Goal: Contribute content: Contribute content

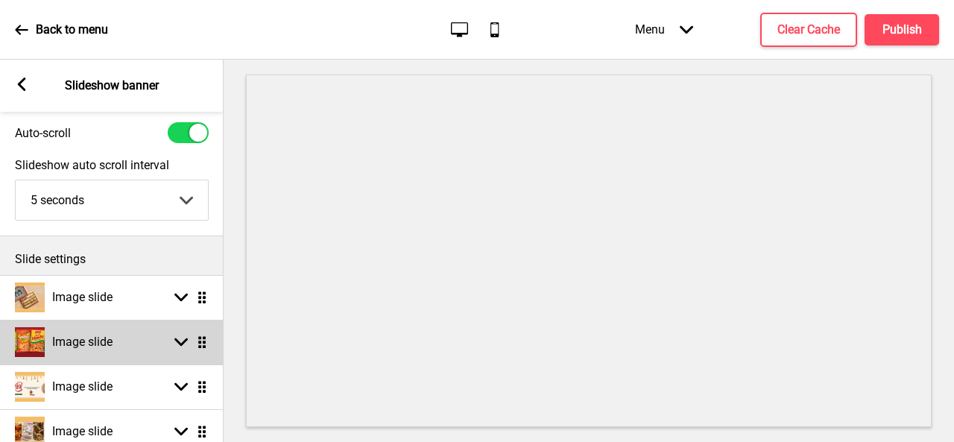
scroll to position [75, 0]
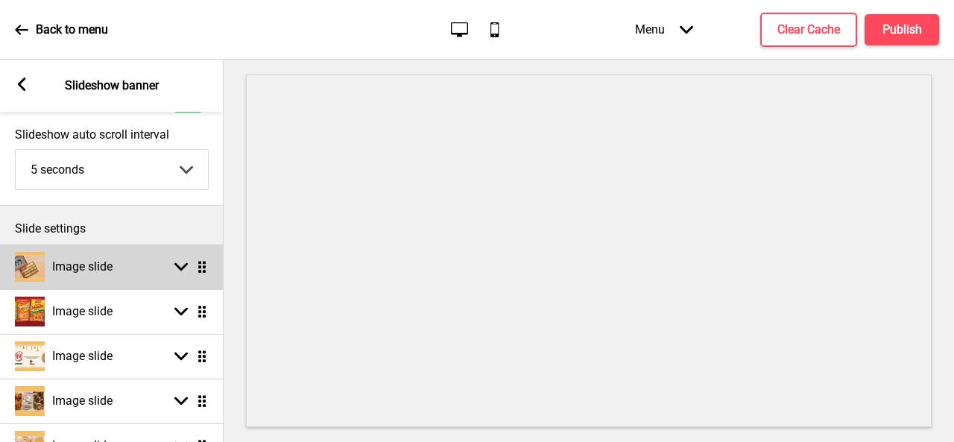
click at [84, 280] on div "Image slide" at bounding box center [64, 267] width 98 height 30
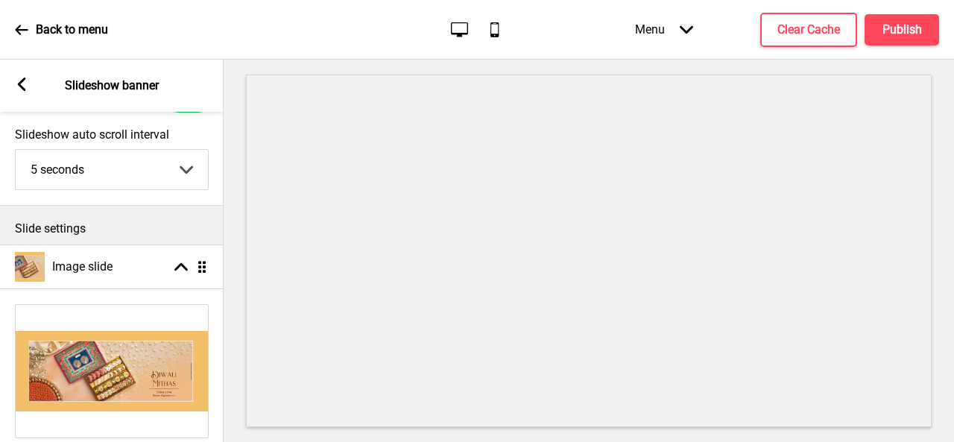
scroll to position [224, 0]
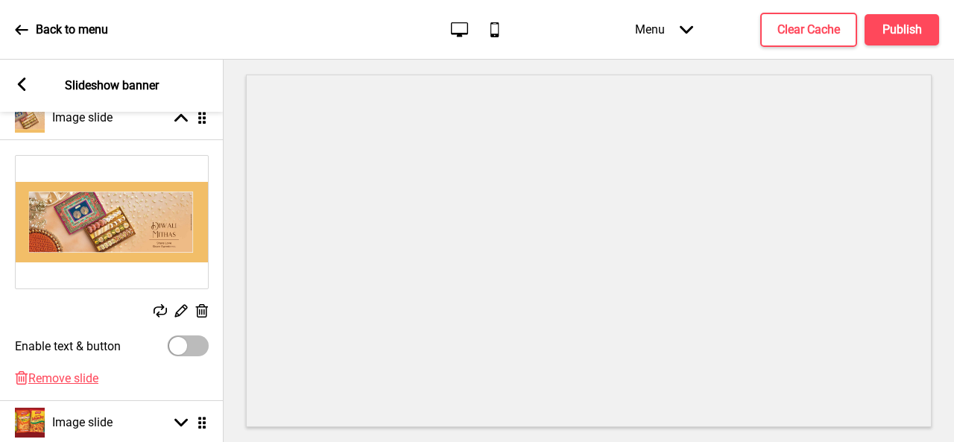
click at [198, 313] on rect at bounding box center [202, 311] width 16 height 16
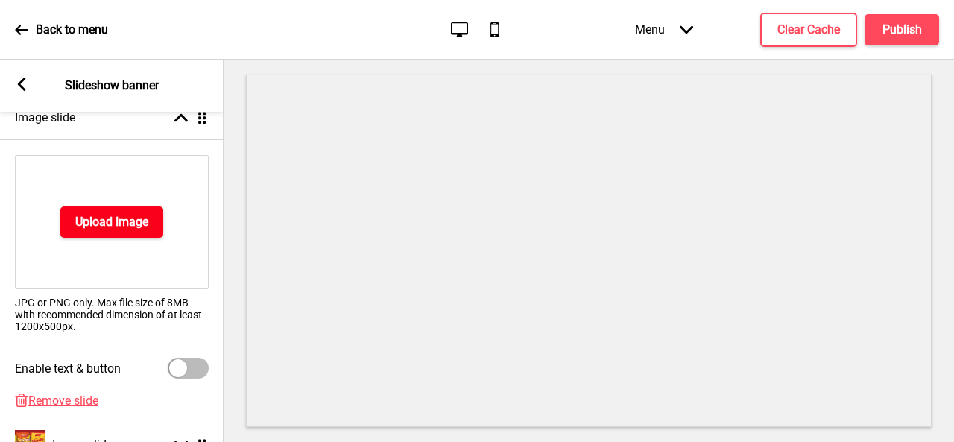
click at [110, 223] on h4 "Upload Image" at bounding box center [111, 222] width 73 height 16
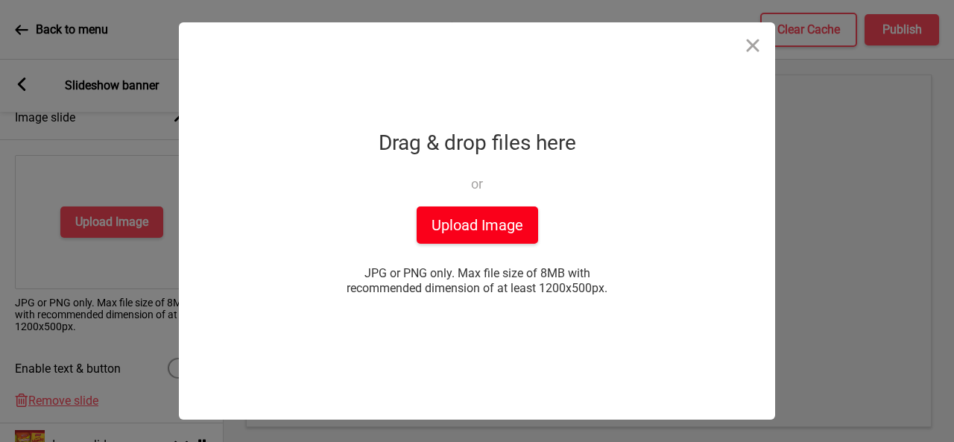
click at [469, 235] on button "Upload Image" at bounding box center [477, 224] width 121 height 37
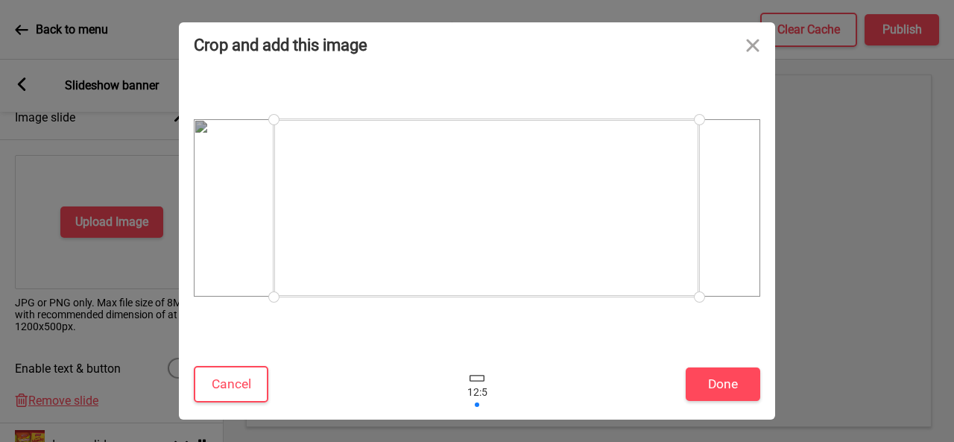
drag, startPoint x: 614, startPoint y: 244, endPoint x: 623, endPoint y: 243, distance: 9.1
click at [623, 243] on div at bounding box center [486, 207] width 426 height 177
click at [745, 44] on button "Close" at bounding box center [752, 44] width 45 height 45
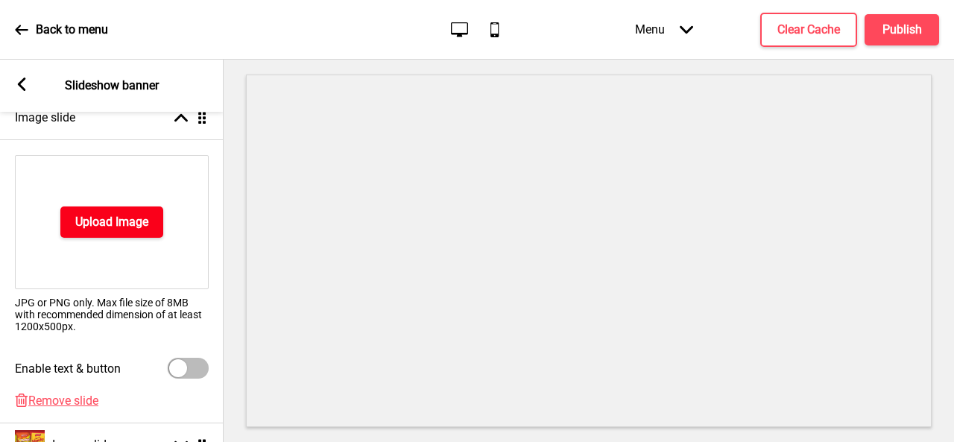
click at [103, 222] on h4 "Upload Image" at bounding box center [111, 222] width 73 height 16
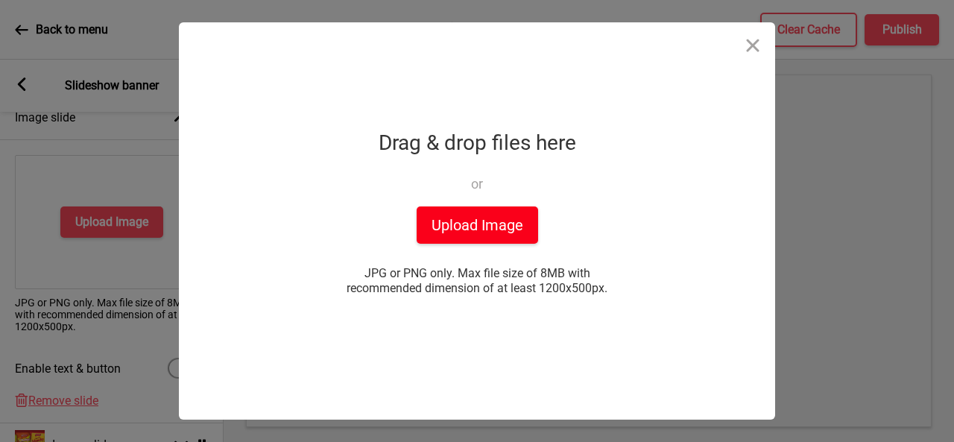
click at [464, 227] on button "Upload Image" at bounding box center [477, 224] width 121 height 37
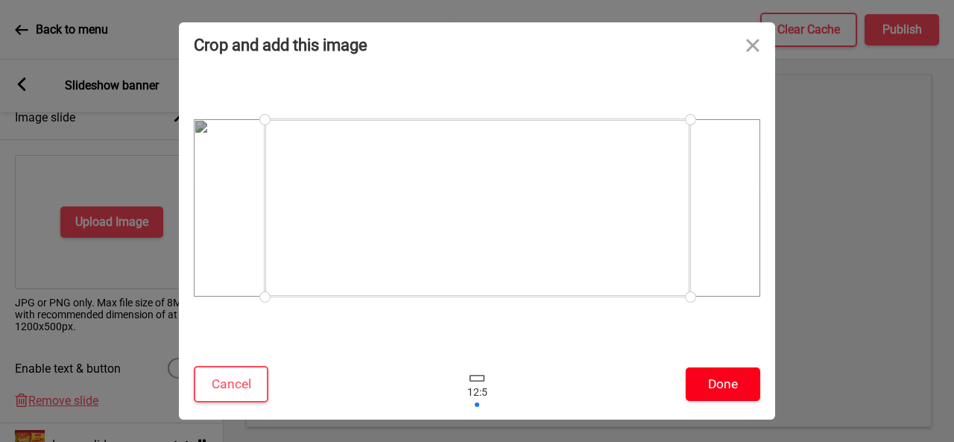
click at [706, 383] on button "Done" at bounding box center [723, 384] width 75 height 34
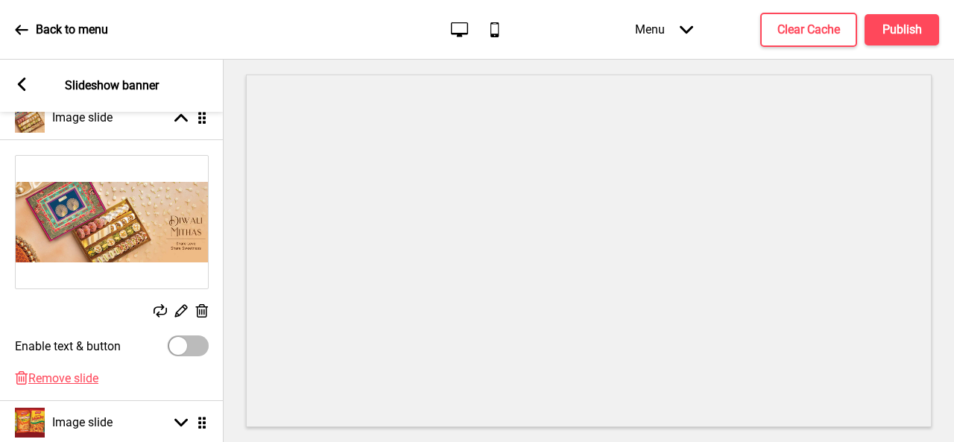
click at [21, 79] on rect at bounding box center [21, 84] width 13 height 13
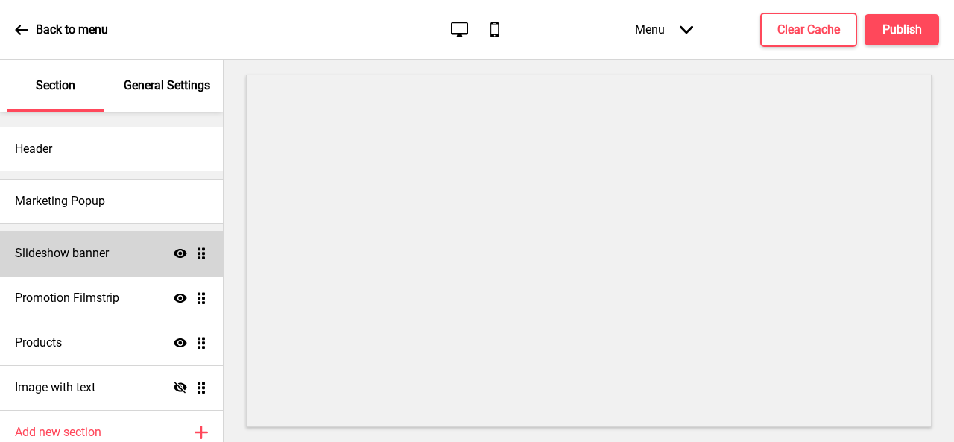
click at [76, 245] on h4 "Slideshow banner" at bounding box center [62, 253] width 94 height 16
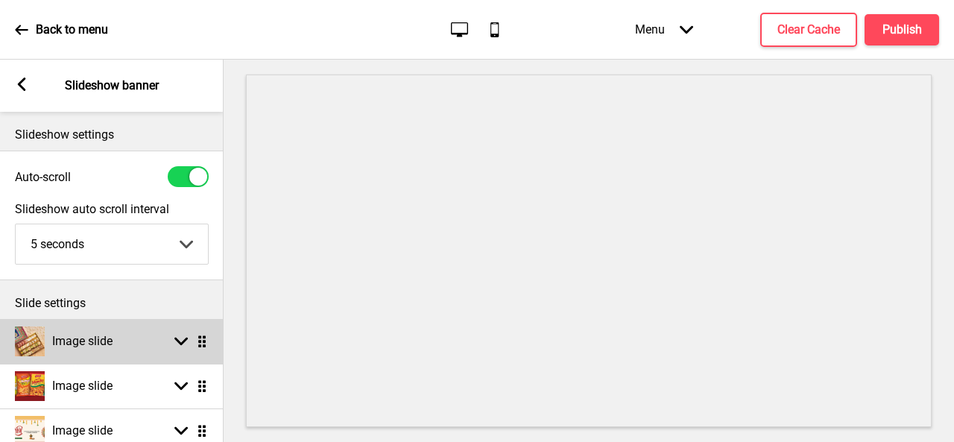
scroll to position [75, 0]
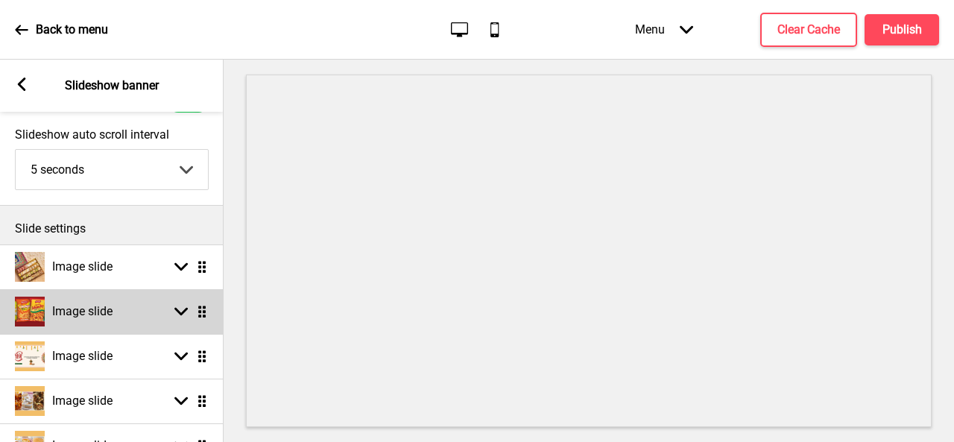
click at [80, 309] on h4 "Image slide" at bounding box center [82, 311] width 60 height 16
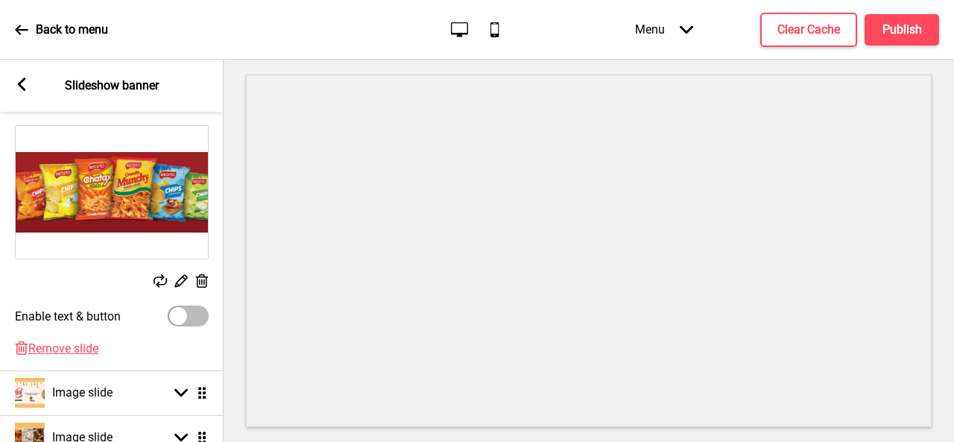
scroll to position [373, 0]
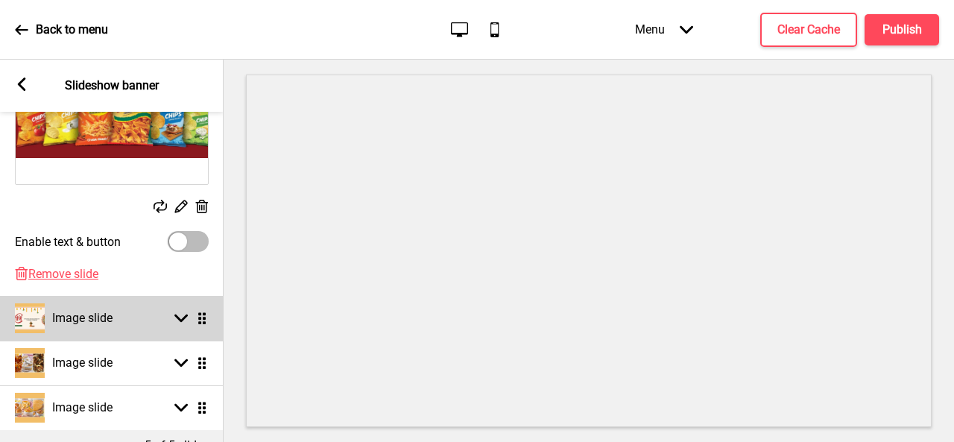
click at [98, 321] on h4 "Image slide" at bounding box center [82, 318] width 60 height 16
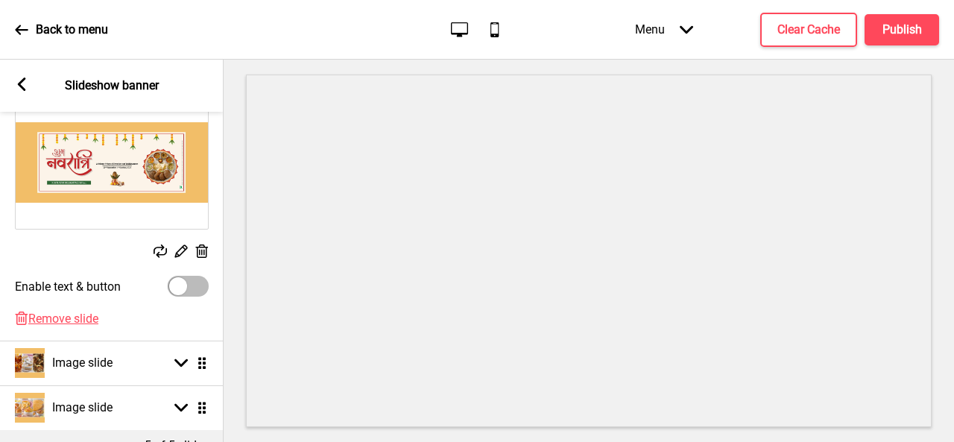
click at [196, 248] on rect at bounding box center [202, 252] width 16 height 16
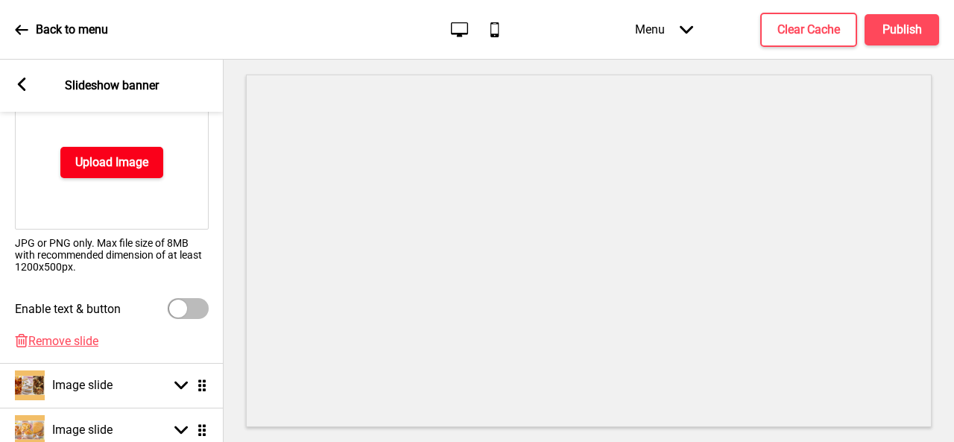
click at [119, 163] on h4 "Upload Image" at bounding box center [111, 162] width 73 height 16
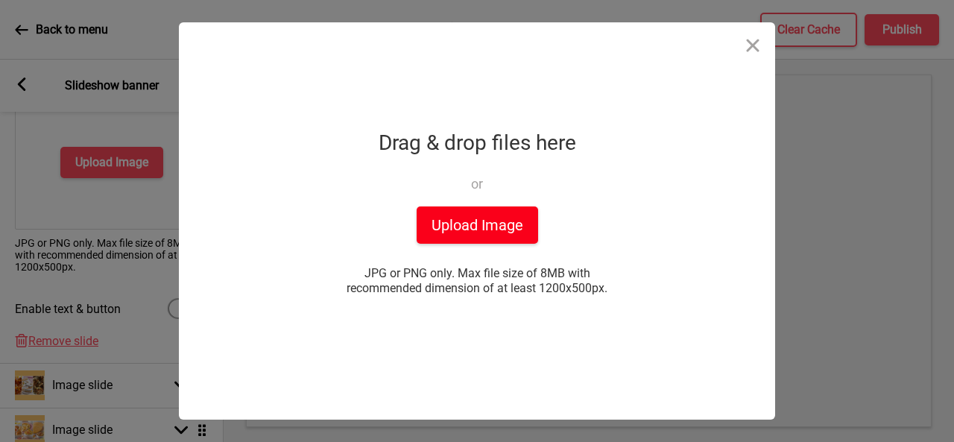
click at [433, 223] on button "Upload Image" at bounding box center [477, 224] width 121 height 37
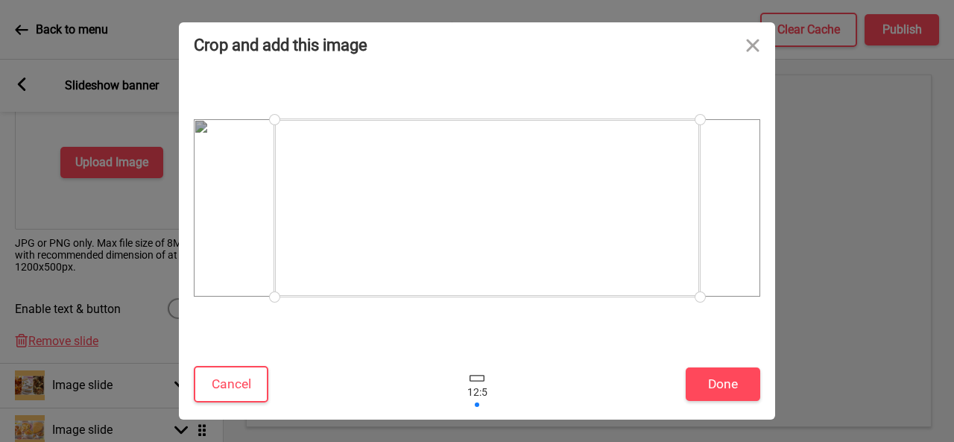
drag, startPoint x: 587, startPoint y: 235, endPoint x: 597, endPoint y: 232, distance: 10.1
click at [597, 232] on div at bounding box center [487, 207] width 426 height 177
click at [735, 383] on button "Done" at bounding box center [723, 384] width 75 height 34
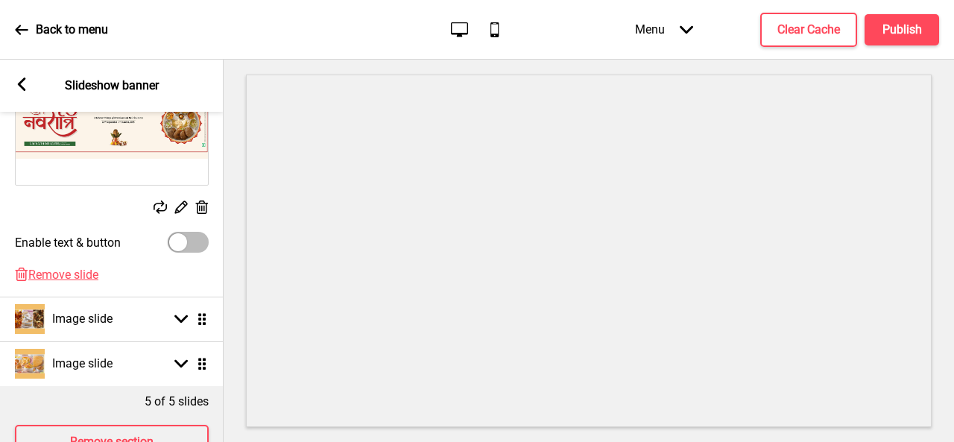
scroll to position [447, 0]
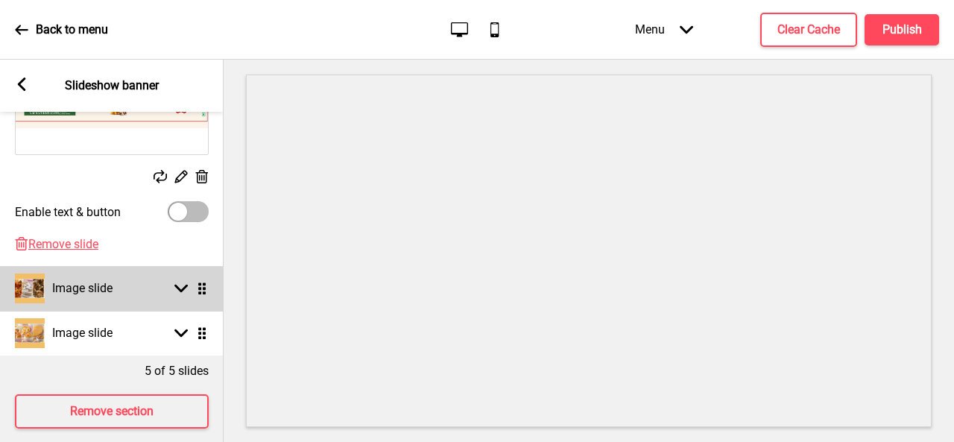
click at [85, 296] on h4 "Image slide" at bounding box center [82, 288] width 60 height 16
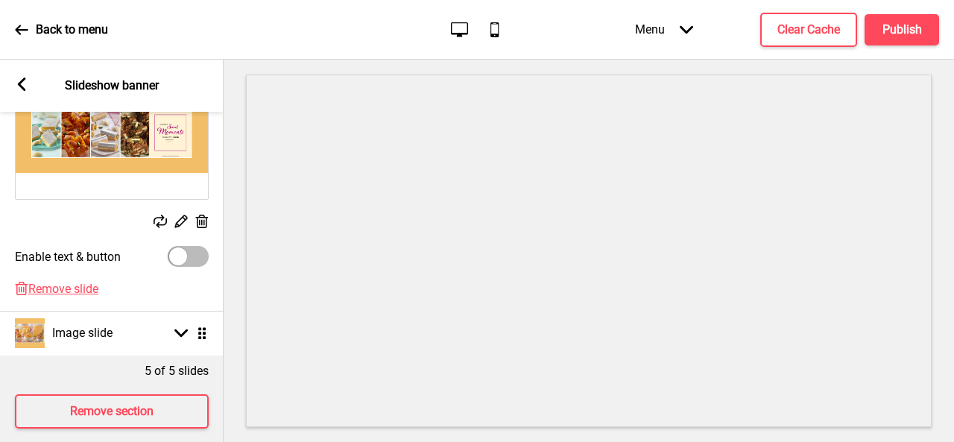
click at [202, 223] on icon at bounding box center [202, 221] width 13 height 13
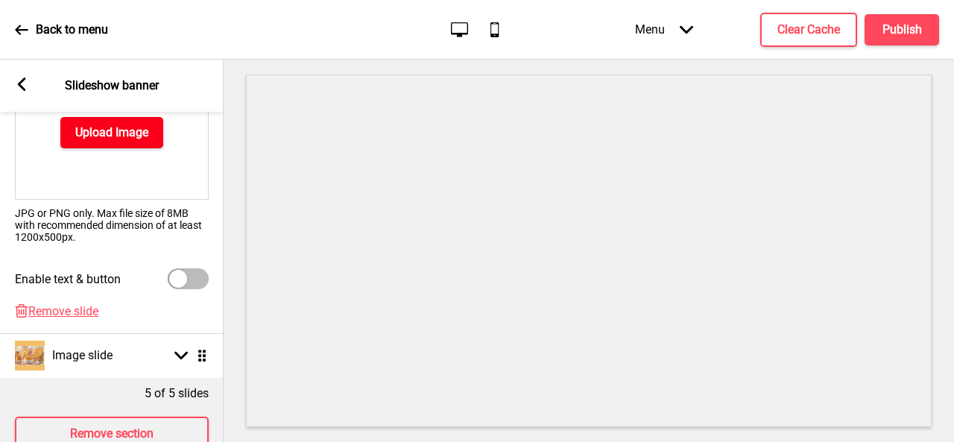
click at [122, 136] on h4 "Upload Image" at bounding box center [111, 132] width 73 height 16
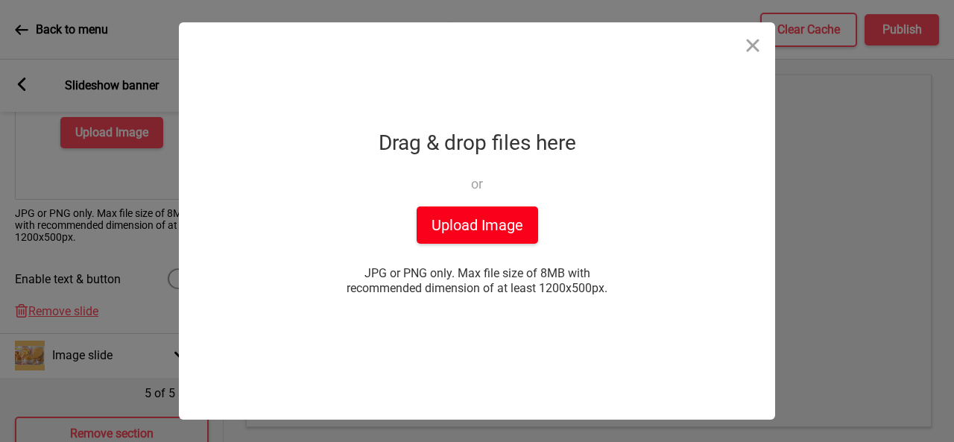
click at [490, 220] on button "Upload Image" at bounding box center [477, 224] width 121 height 37
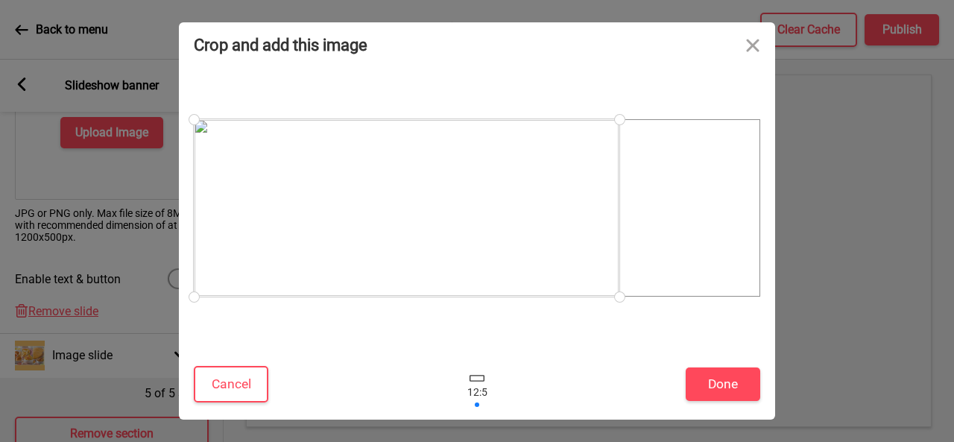
drag, startPoint x: 583, startPoint y: 245, endPoint x: 426, endPoint y: 235, distance: 157.6
click at [426, 235] on div at bounding box center [407, 207] width 426 height 177
drag, startPoint x: 374, startPoint y: 239, endPoint x: 335, endPoint y: 217, distance: 44.7
click at [335, 217] on div at bounding box center [407, 207] width 426 height 177
drag, startPoint x: 620, startPoint y: 294, endPoint x: 661, endPoint y: 311, distance: 44.1
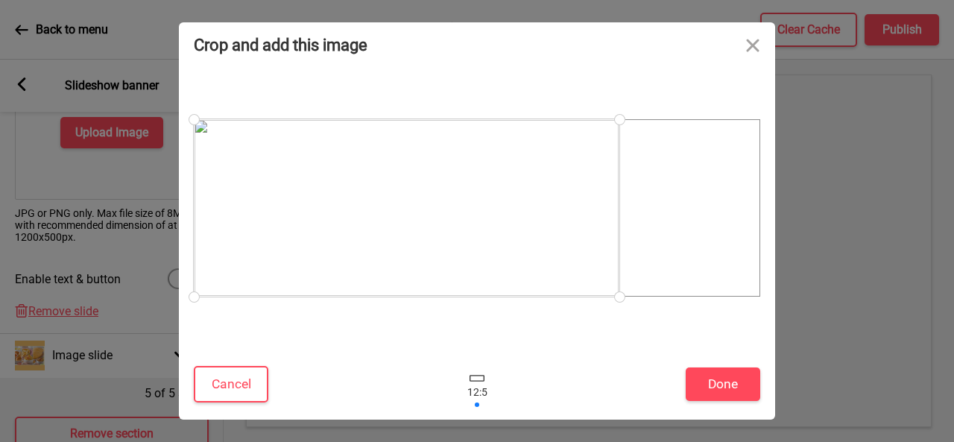
click at [661, 311] on div at bounding box center [477, 208] width 566 height 267
drag, startPoint x: 503, startPoint y: 390, endPoint x: 467, endPoint y: 392, distance: 35.8
click at [467, 392] on div at bounding box center [477, 384] width 388 height 48
click at [467, 392] on div at bounding box center [477, 384] width 45 height 48
click at [472, 392] on div at bounding box center [477, 384] width 45 height 48
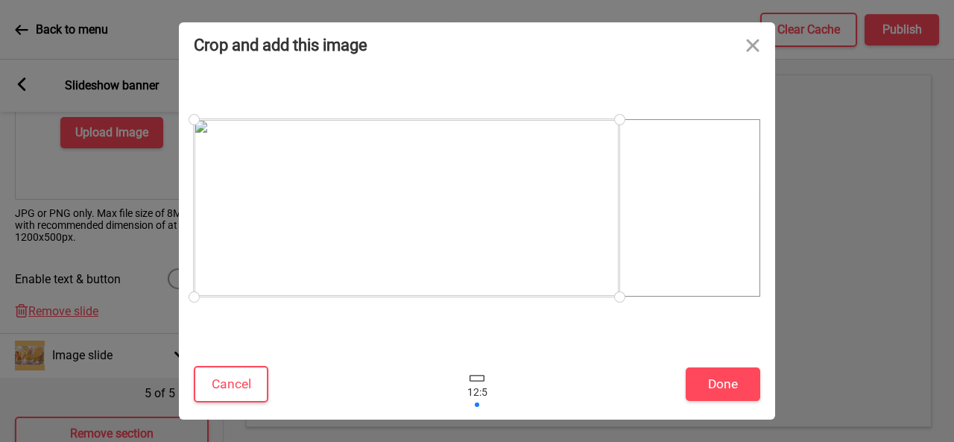
click at [472, 392] on div at bounding box center [477, 384] width 45 height 48
click at [474, 392] on div at bounding box center [477, 384] width 45 height 48
click at [484, 390] on div at bounding box center [477, 384] width 45 height 48
drag, startPoint x: 455, startPoint y: 210, endPoint x: 952, endPoint y: 261, distance: 500.4
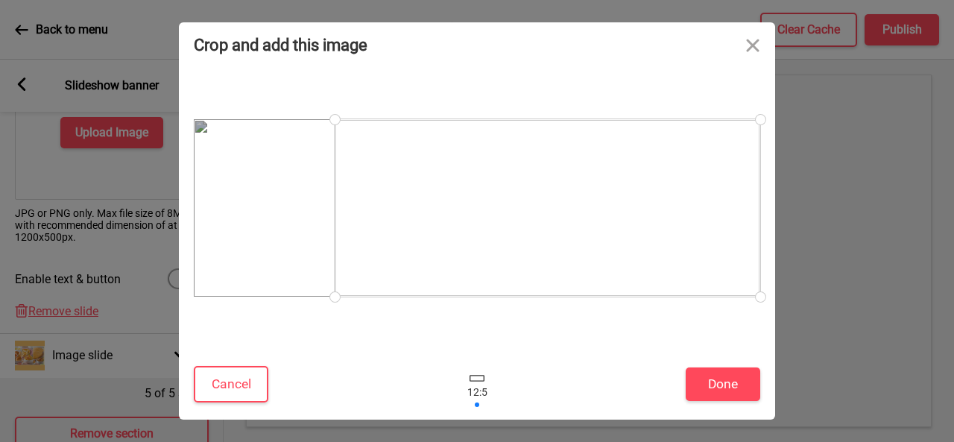
click at [952, 241] on div "Crop and add this image Cancel Done Drop a file here Drag & drop files here or …" at bounding box center [477, 221] width 954 height 442
click at [715, 382] on button "Done" at bounding box center [723, 384] width 75 height 34
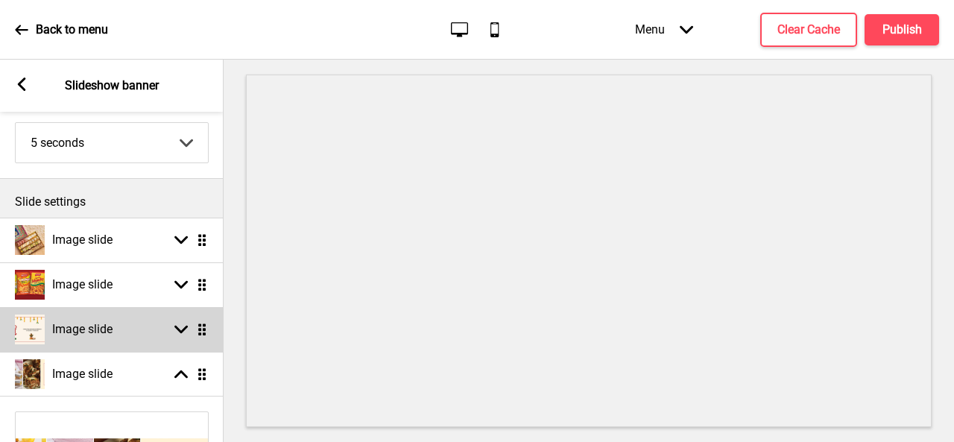
scroll to position [149, 0]
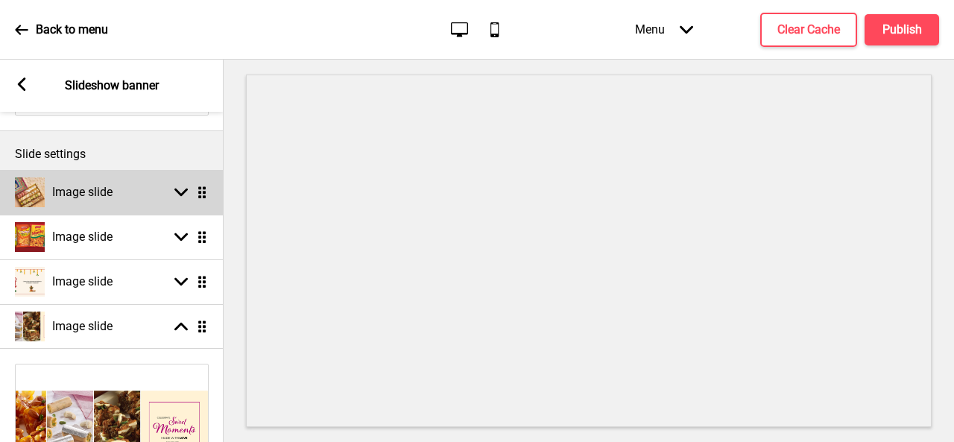
click at [78, 195] on h4 "Image slide" at bounding box center [82, 192] width 60 height 16
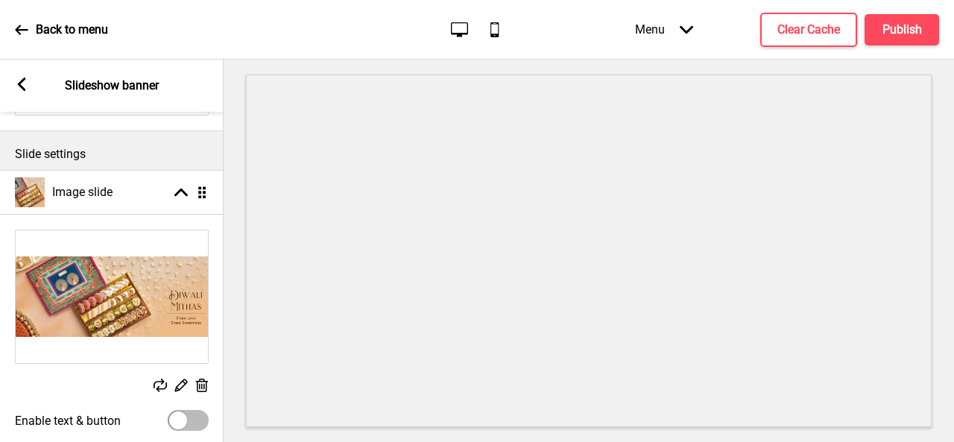
click at [207, 387] on rect at bounding box center [202, 386] width 16 height 16
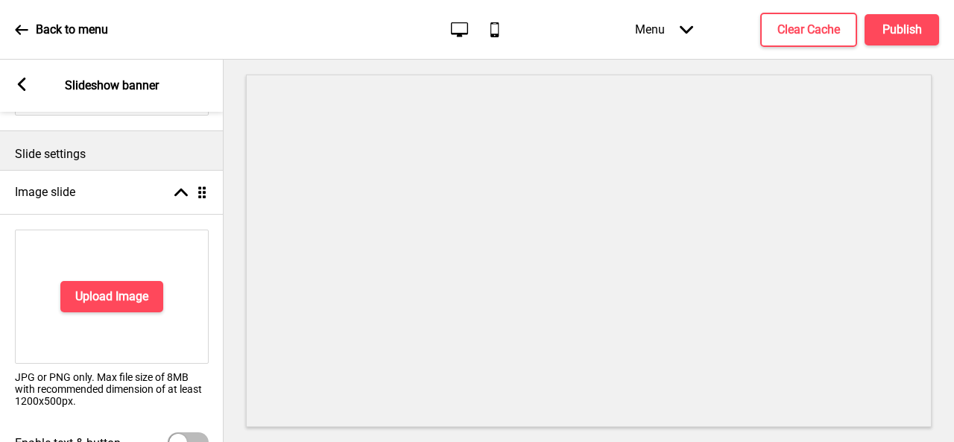
click at [135, 278] on div "Upload Image" at bounding box center [112, 297] width 194 height 134
click at [134, 294] on h4 "Upload Image" at bounding box center [111, 296] width 73 height 16
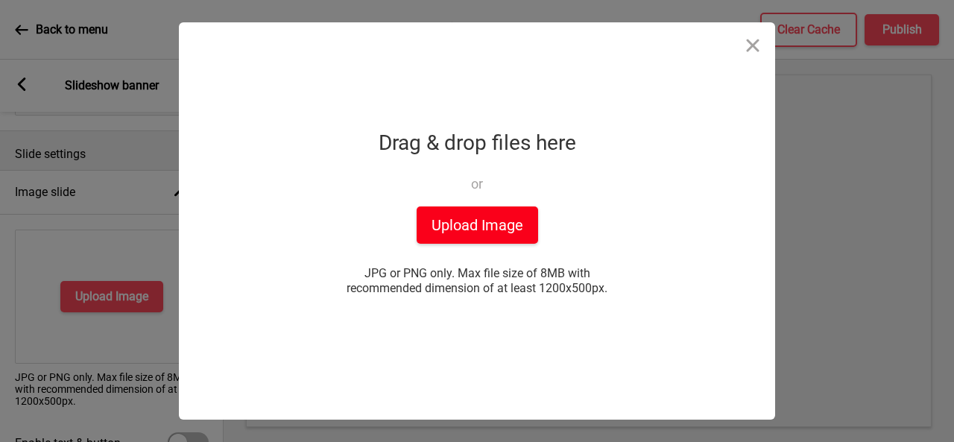
click at [455, 238] on button "Upload Image" at bounding box center [477, 224] width 121 height 37
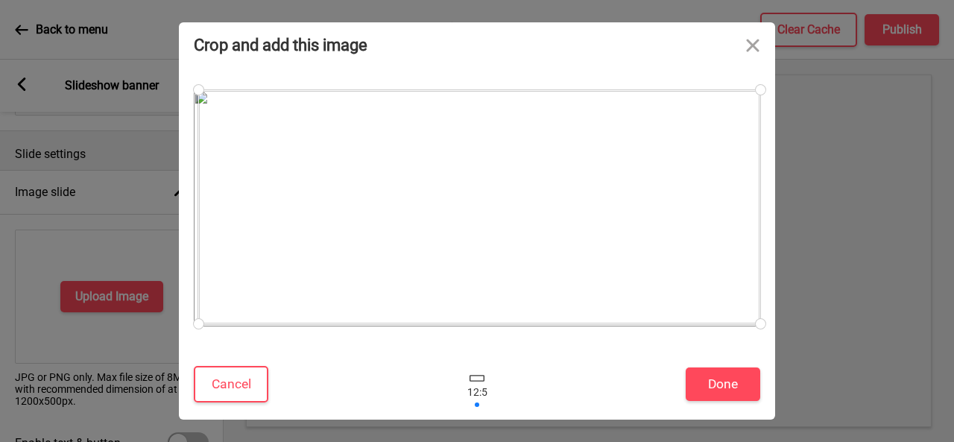
click at [198, 320] on div at bounding box center [199, 324] width 26 height 26
click at [469, 320] on div at bounding box center [479, 207] width 562 height 234
click at [467, 317] on div at bounding box center [479, 207] width 562 height 234
drag, startPoint x: 458, startPoint y: 154, endPoint x: 450, endPoint y: 156, distance: 8.3
click at [450, 156] on div at bounding box center [475, 209] width 562 height 234
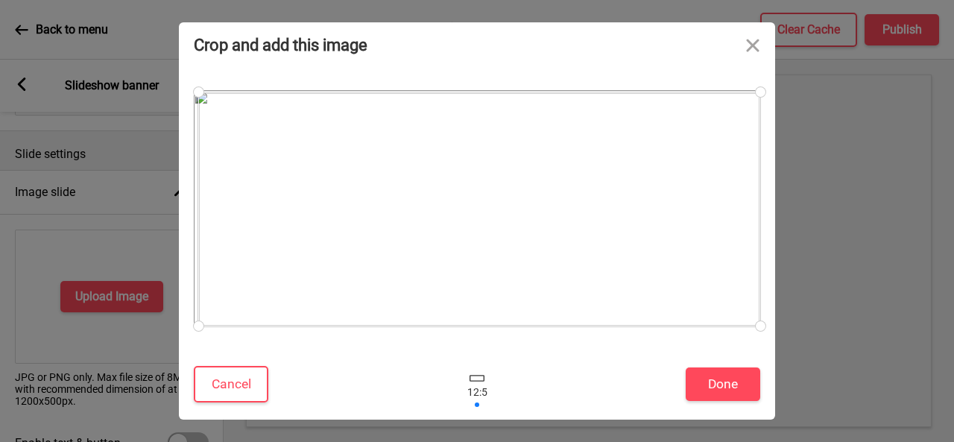
drag, startPoint x: 732, startPoint y: 265, endPoint x: 739, endPoint y: 266, distance: 7.5
click at [739, 266] on div at bounding box center [479, 209] width 562 height 234
drag, startPoint x: 200, startPoint y: 326, endPoint x: 180, endPoint y: 327, distance: 19.4
click at [180, 327] on div at bounding box center [477, 208] width 596 height 282
drag, startPoint x: 198, startPoint y: 90, endPoint x: 177, endPoint y: 93, distance: 21.1
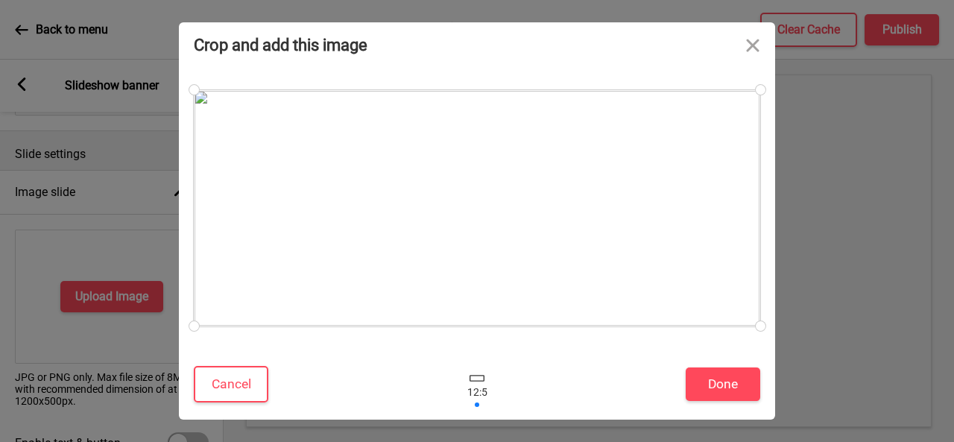
click at [177, 93] on div "Crop and add this image Cancel Done Drop a file here Drag & drop files here or …" at bounding box center [477, 221] width 954 height 442
click at [702, 379] on button "Done" at bounding box center [723, 384] width 75 height 34
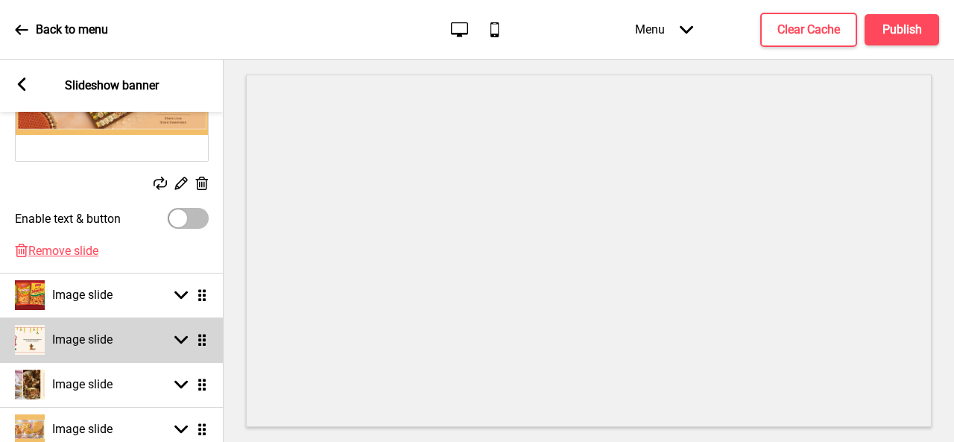
scroll to position [373, 0]
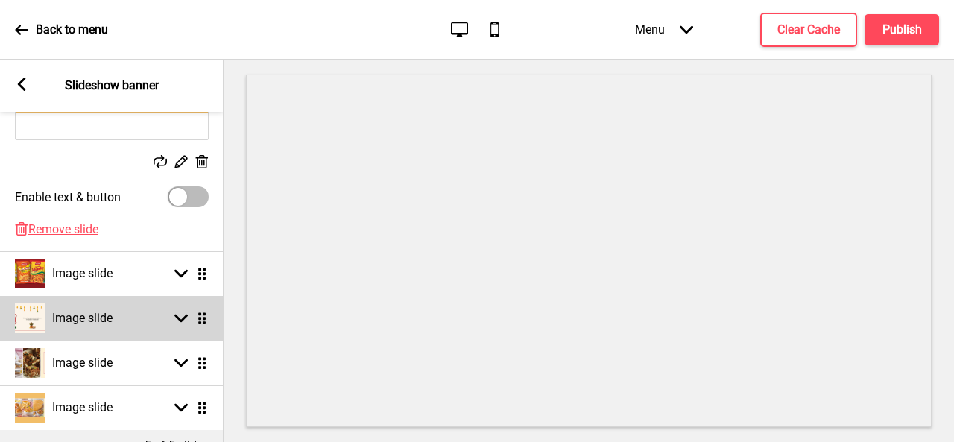
click at [90, 323] on h4 "Image slide" at bounding box center [82, 318] width 60 height 16
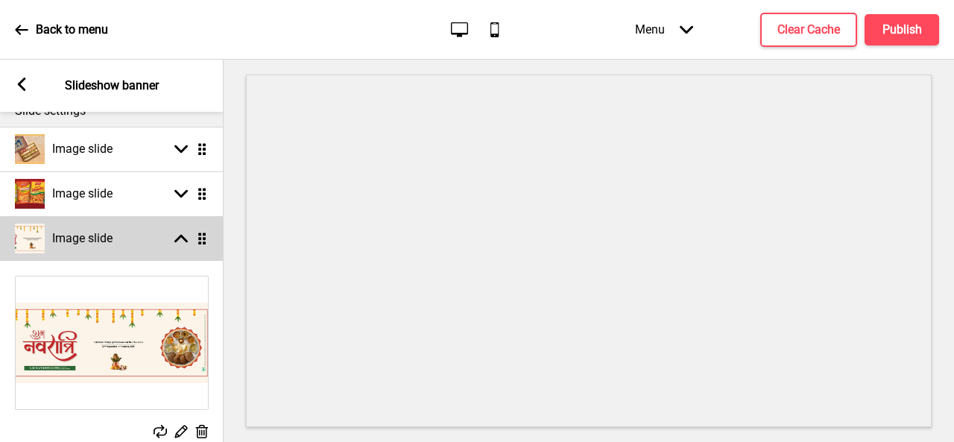
scroll to position [224, 0]
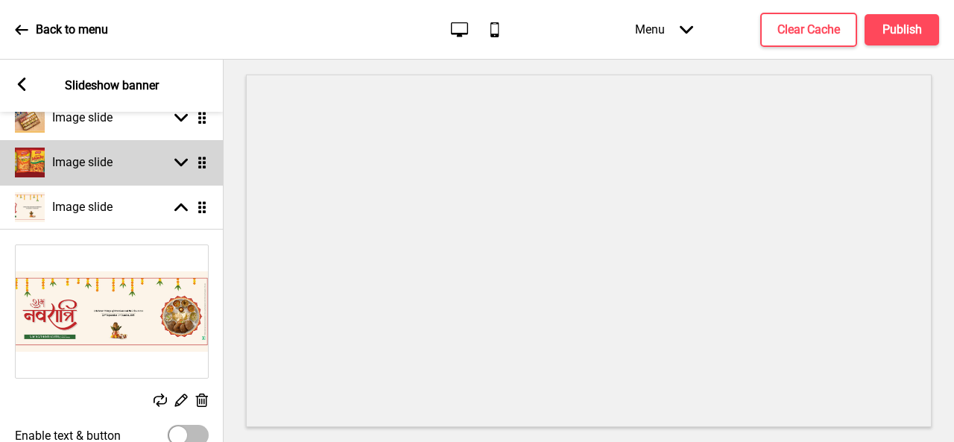
click at [69, 163] on h4 "Image slide" at bounding box center [82, 162] width 60 height 16
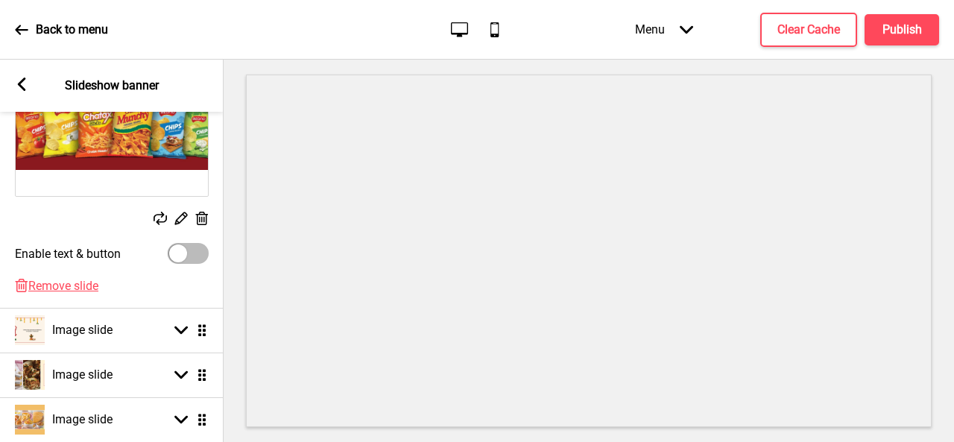
scroll to position [447, 0]
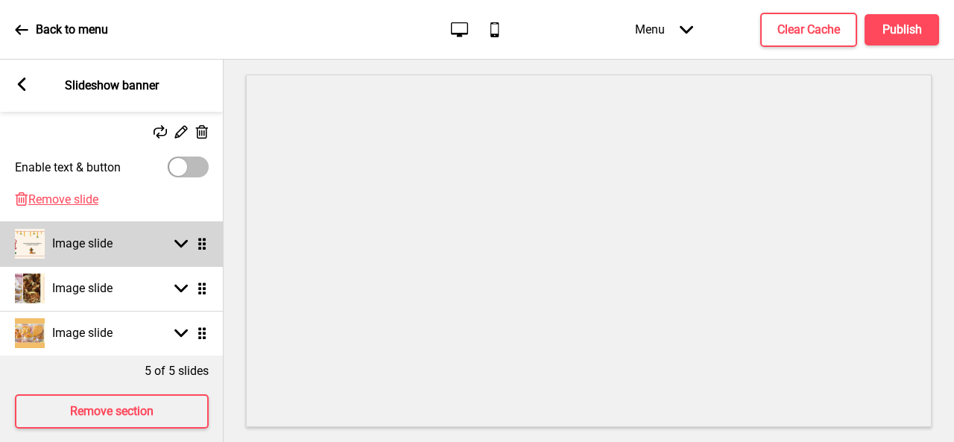
click at [88, 249] on h4 "Image slide" at bounding box center [82, 243] width 60 height 16
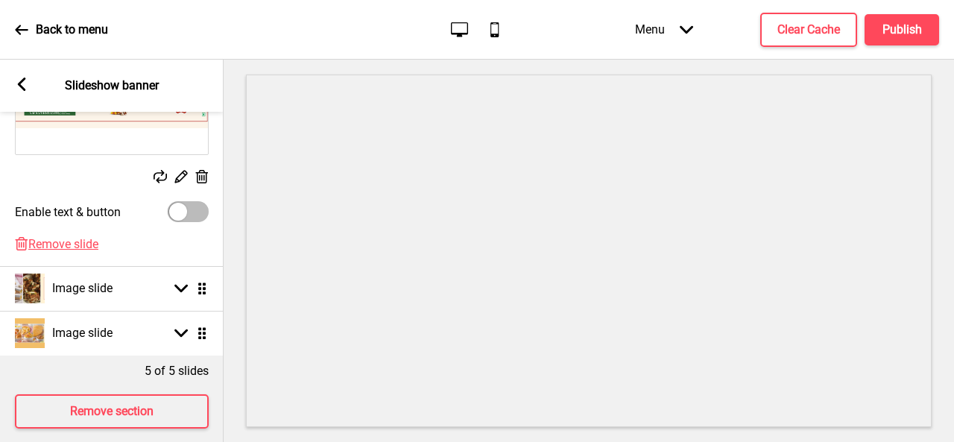
scroll to position [373, 0]
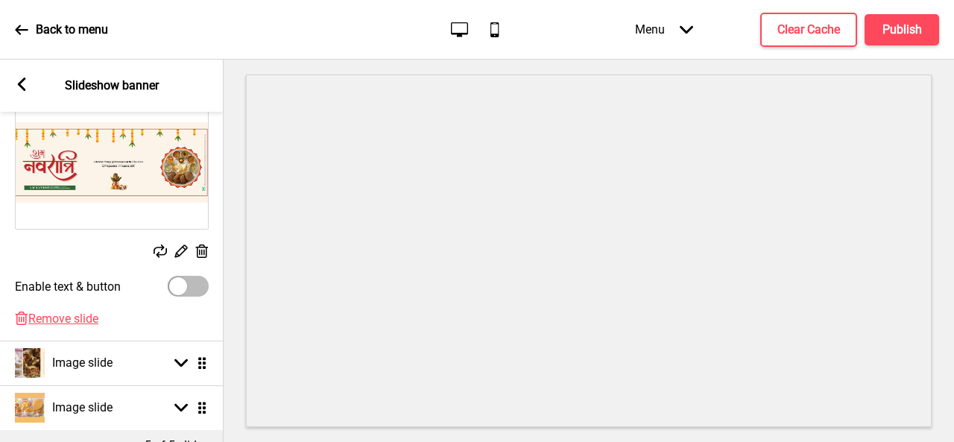
click at [201, 247] on icon at bounding box center [202, 250] width 13 height 13
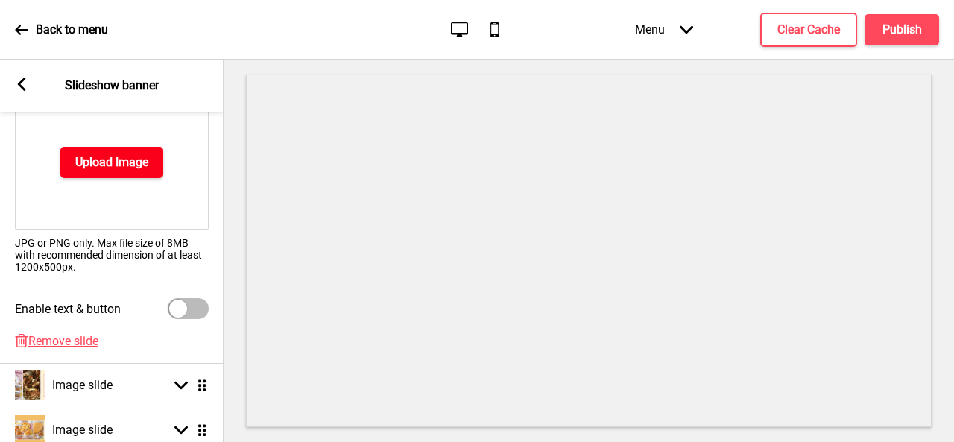
click at [106, 162] on h4 "Upload Image" at bounding box center [111, 162] width 73 height 16
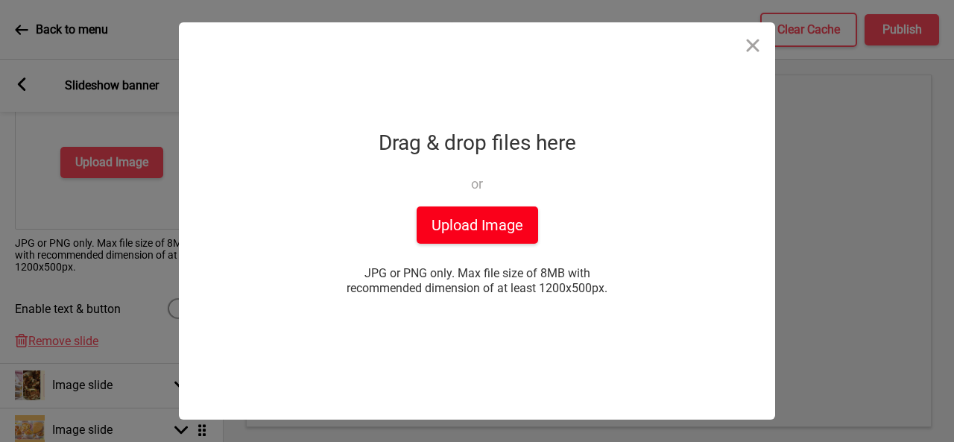
click at [446, 216] on button "Upload Image" at bounding box center [477, 224] width 121 height 37
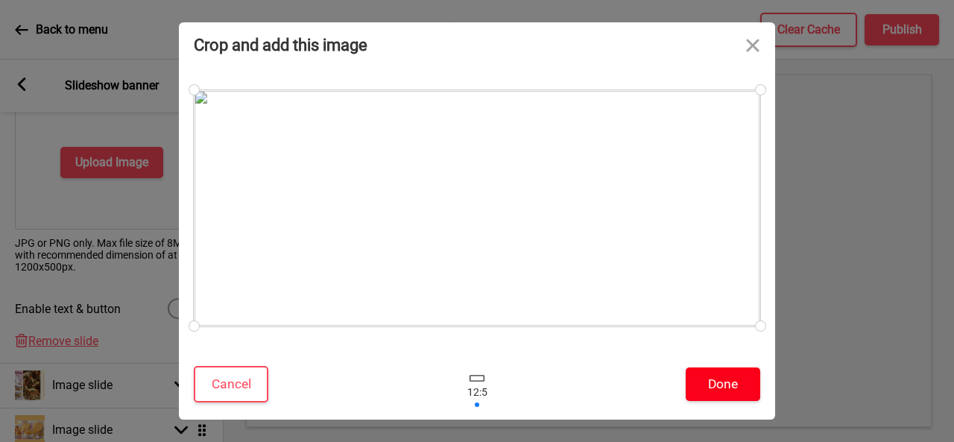
click at [727, 380] on button "Done" at bounding box center [723, 384] width 75 height 34
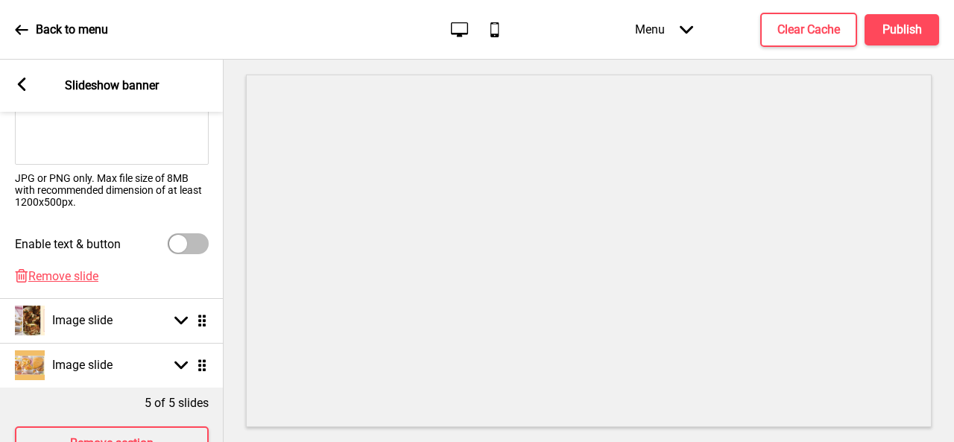
scroll to position [475, 0]
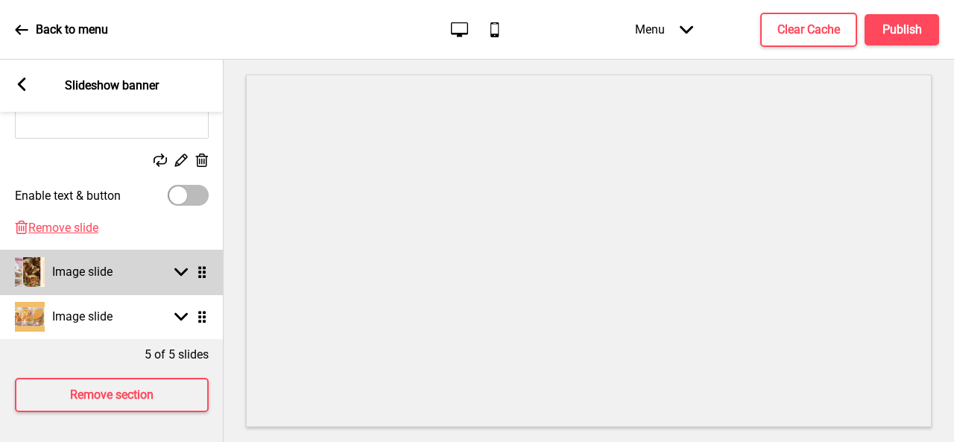
click at [89, 266] on h4 "Image slide" at bounding box center [82, 272] width 60 height 16
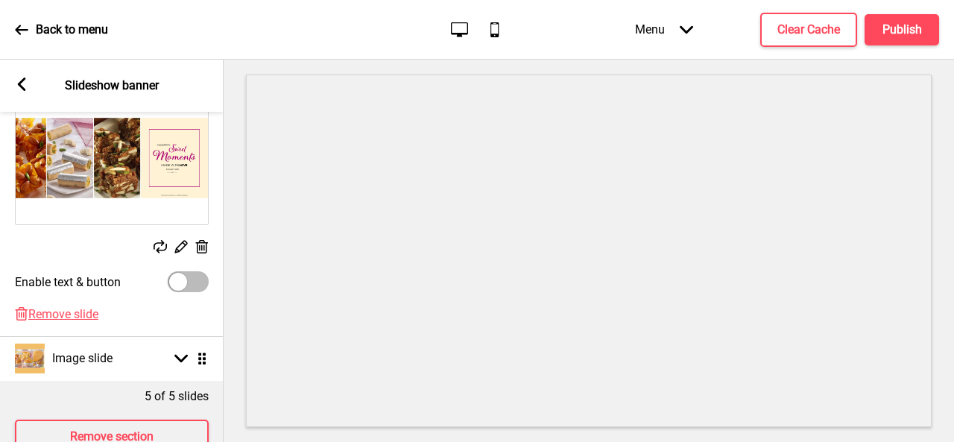
scroll to position [400, 0]
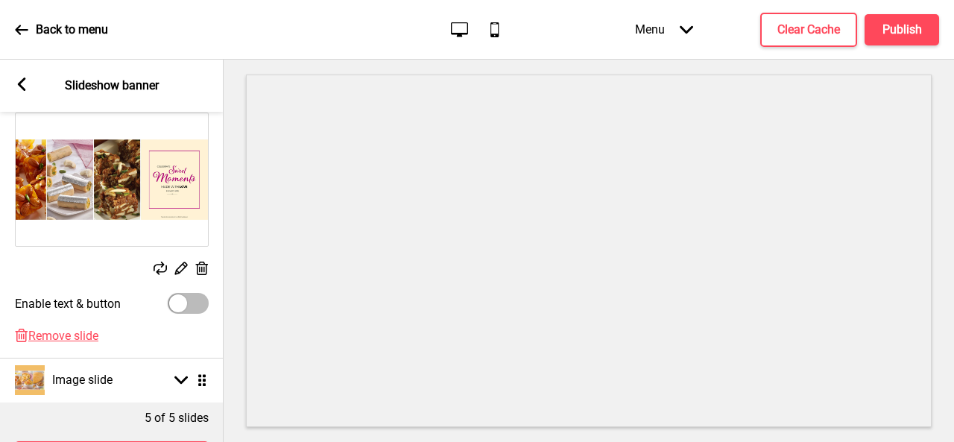
click at [204, 268] on icon at bounding box center [202, 268] width 13 height 13
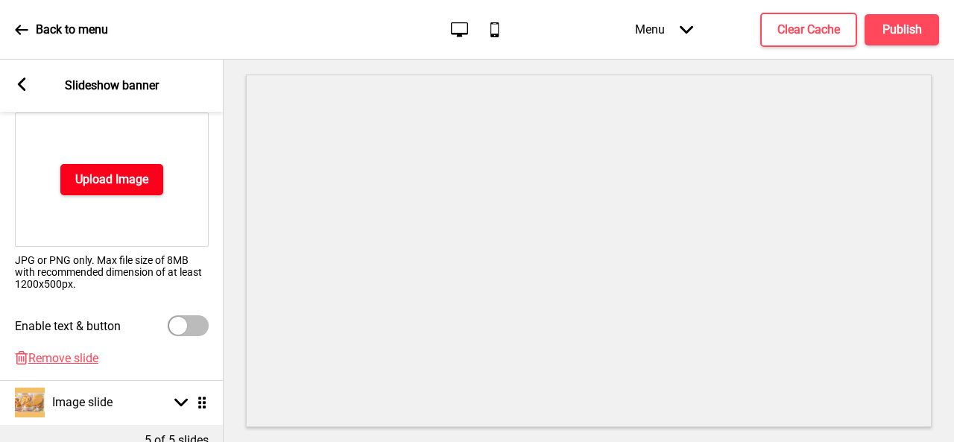
click at [118, 183] on h4 "Upload Image" at bounding box center [111, 179] width 73 height 16
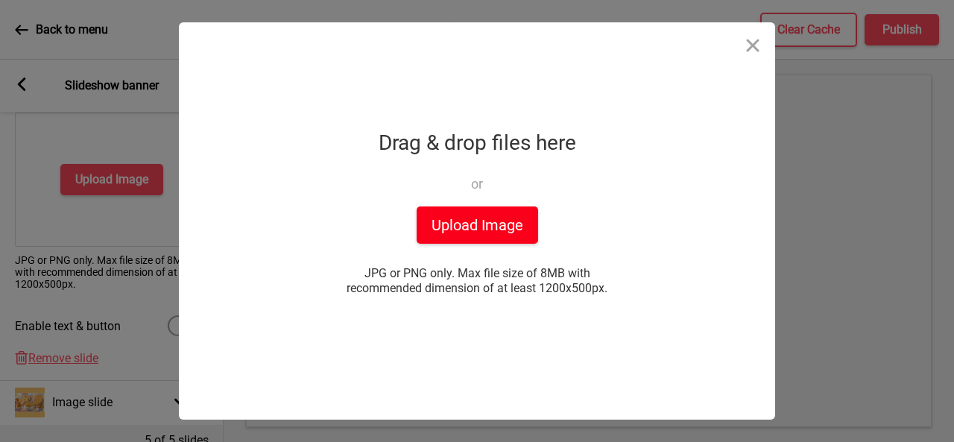
click at [431, 226] on button "Upload Image" at bounding box center [477, 224] width 121 height 37
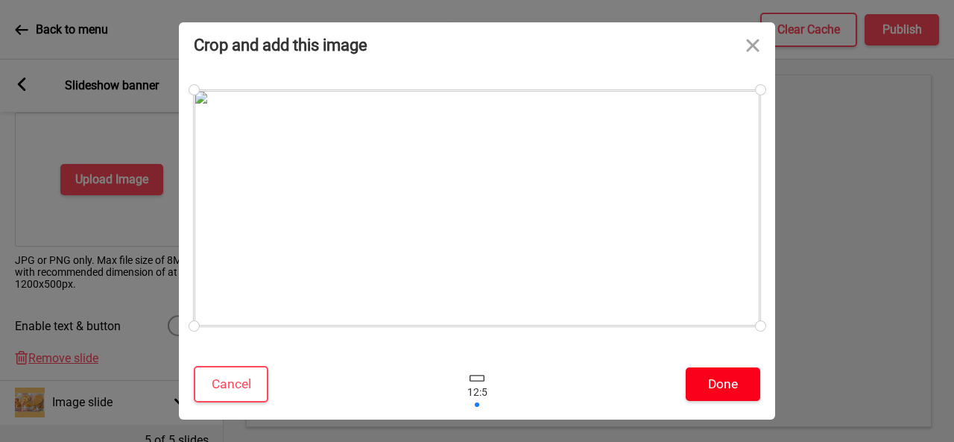
click at [701, 381] on button "Done" at bounding box center [723, 384] width 75 height 34
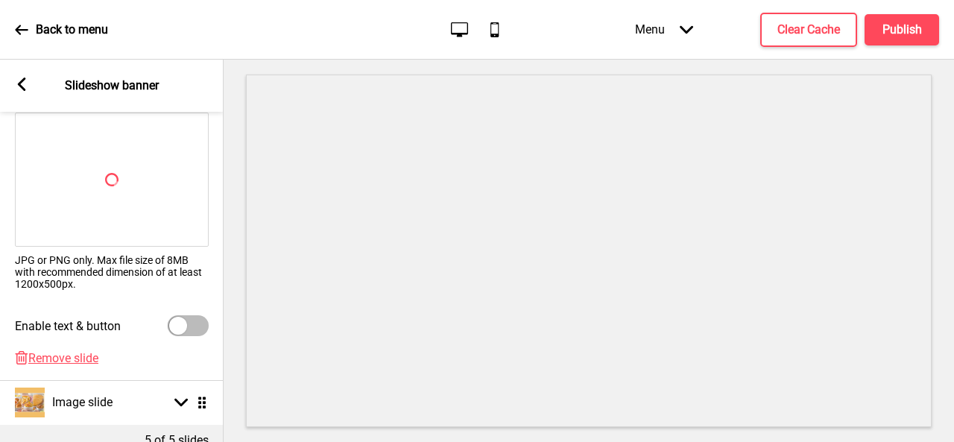
scroll to position [475, 0]
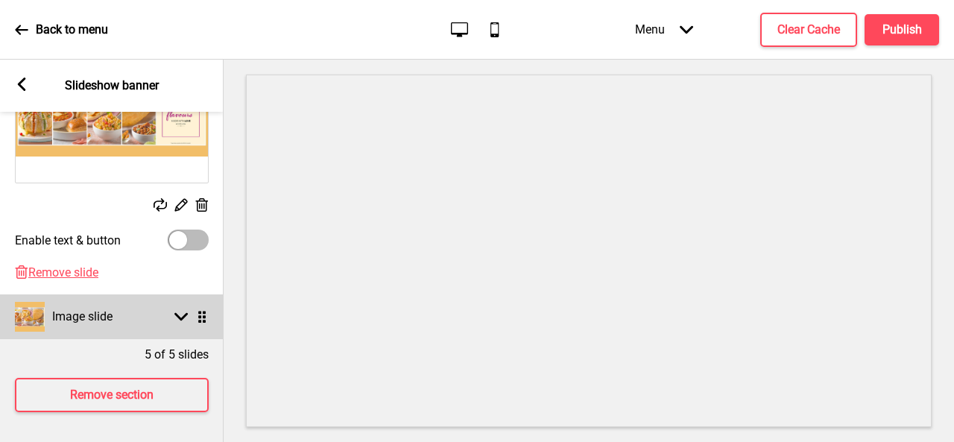
click at [94, 313] on h4 "Image slide" at bounding box center [82, 317] width 60 height 16
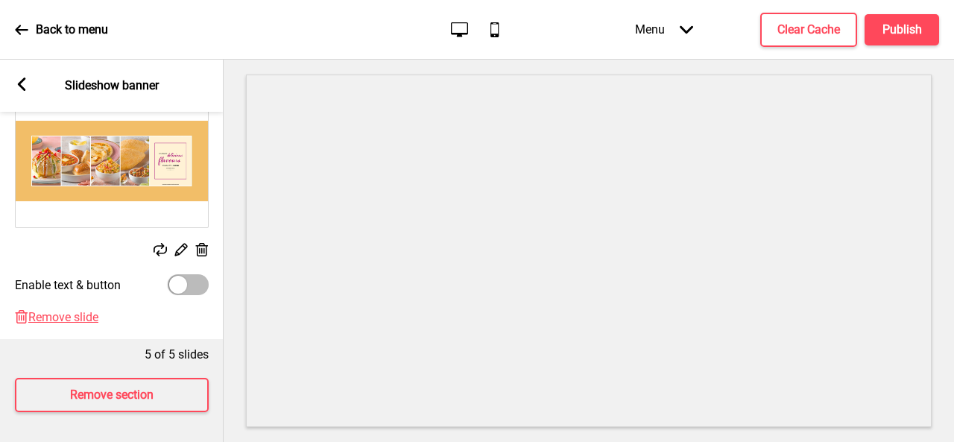
click at [198, 242] on rect at bounding box center [202, 250] width 16 height 16
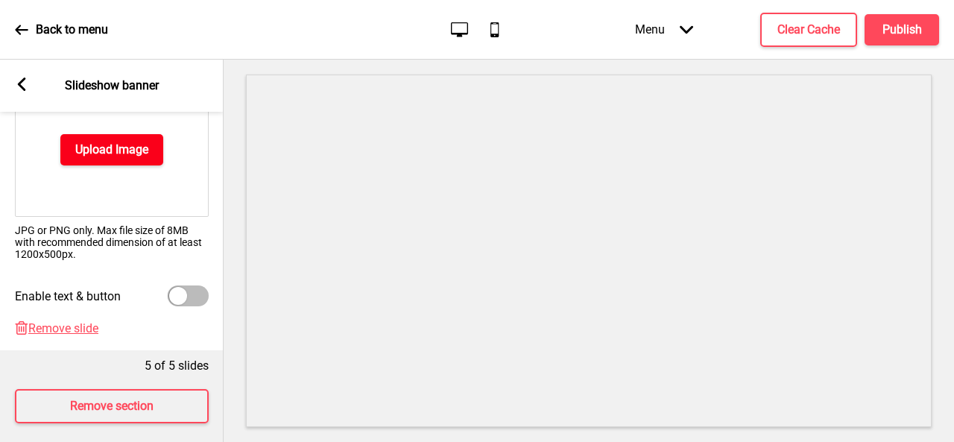
click at [95, 157] on button "Upload Image" at bounding box center [111, 149] width 103 height 31
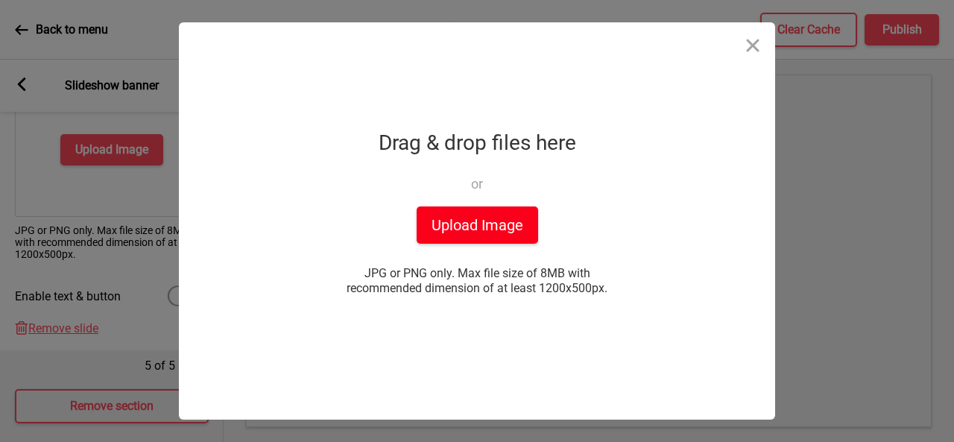
click at [452, 226] on button "Upload Image" at bounding box center [477, 224] width 121 height 37
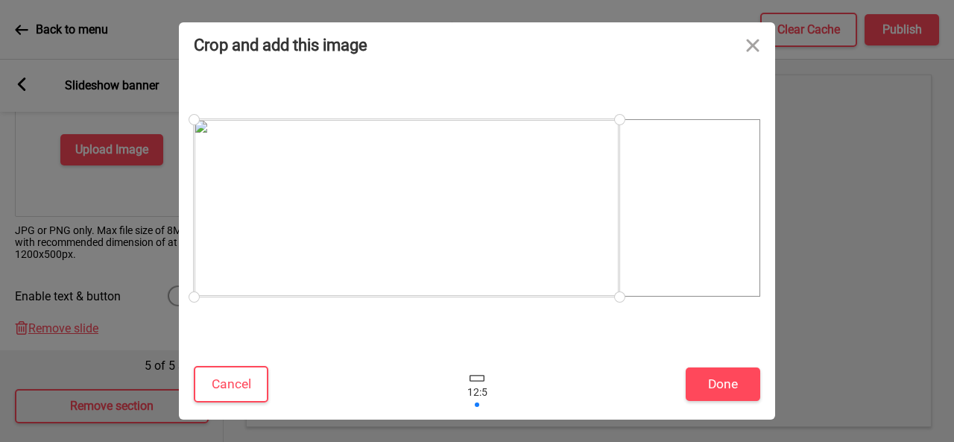
drag, startPoint x: 597, startPoint y: 245, endPoint x: 503, endPoint y: 250, distance: 94.0
click at [502, 250] on div at bounding box center [407, 207] width 426 height 177
drag, startPoint x: 617, startPoint y: 299, endPoint x: 706, endPoint y: 291, distance: 89.0
click at [706, 291] on div at bounding box center [477, 207] width 566 height 177
drag, startPoint x: 437, startPoint y: 236, endPoint x: 648, endPoint y: 157, distance: 225.2
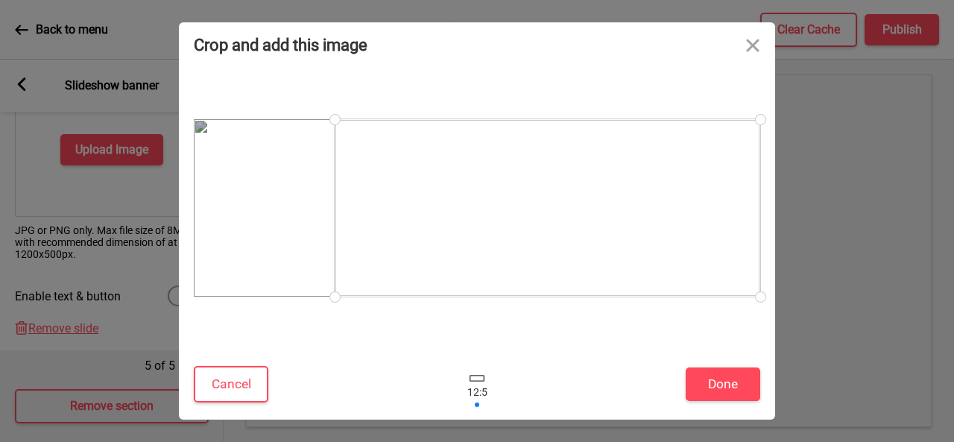
click at [613, 202] on div at bounding box center [548, 207] width 426 height 177
click at [756, 43] on button "Close" at bounding box center [752, 44] width 45 height 45
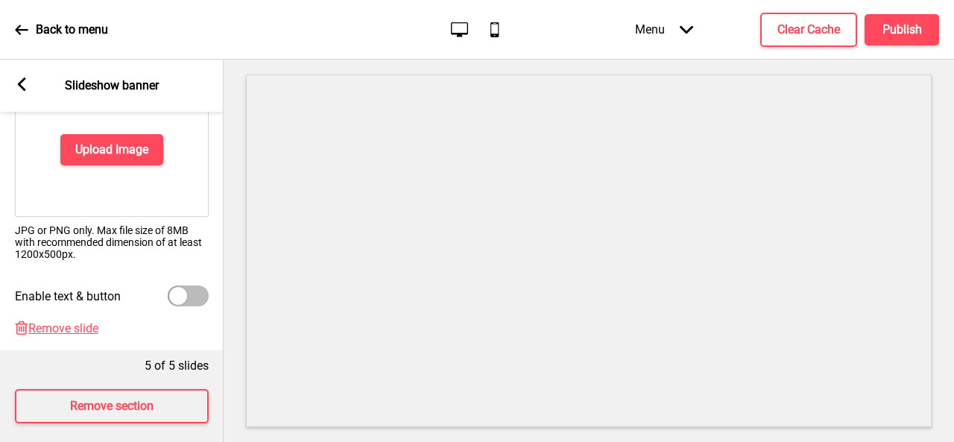
click at [125, 167] on div "Upload Image" at bounding box center [112, 150] width 194 height 134
click at [122, 148] on h4 "Upload Image" at bounding box center [111, 150] width 73 height 16
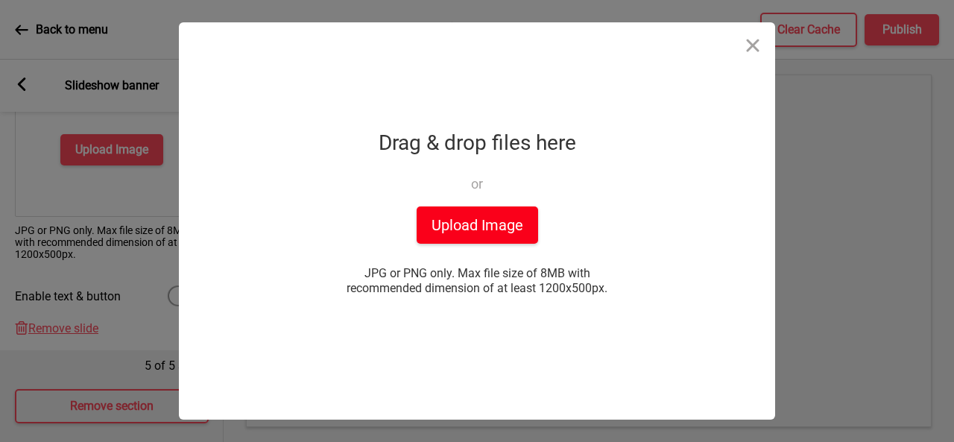
click at [484, 222] on button "Upload Image" at bounding box center [477, 224] width 121 height 37
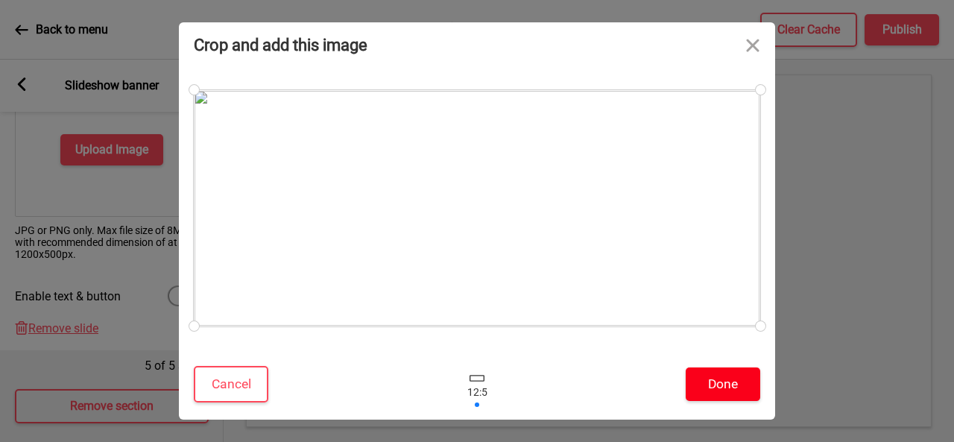
click at [712, 373] on button "Done" at bounding box center [723, 384] width 75 height 34
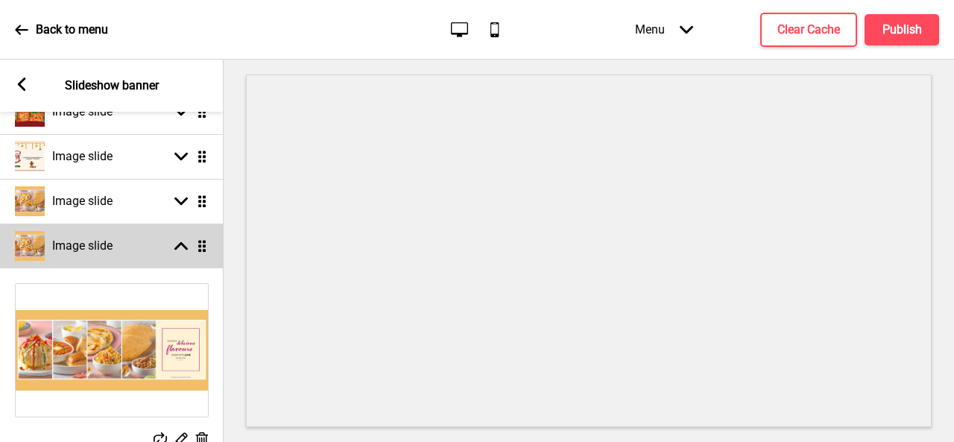
scroll to position [251, 0]
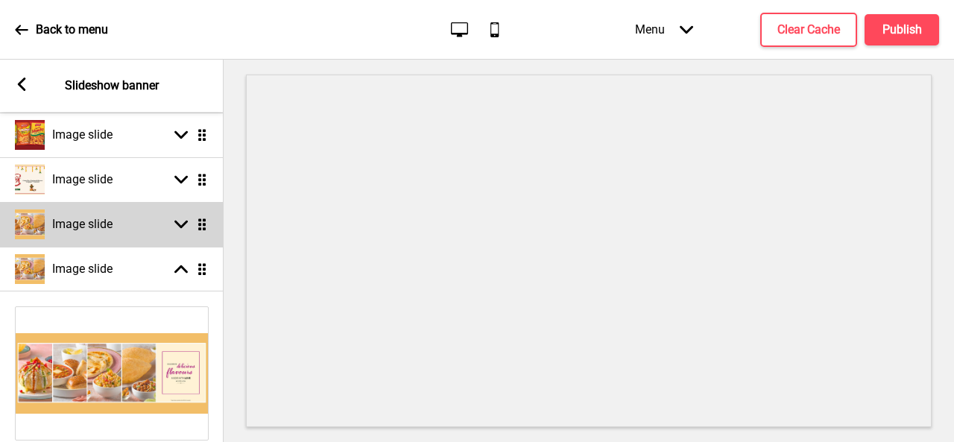
click at [81, 229] on h4 "Image slide" at bounding box center [82, 224] width 60 height 16
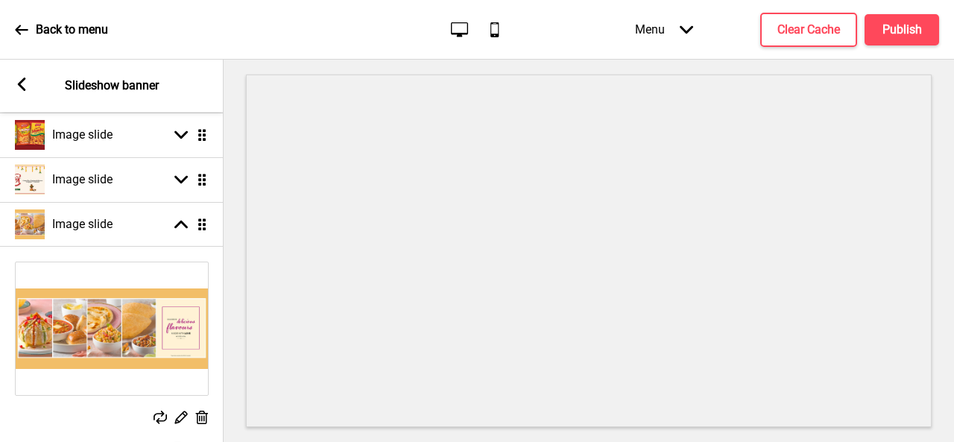
click at [195, 414] on rect at bounding box center [202, 418] width 16 height 16
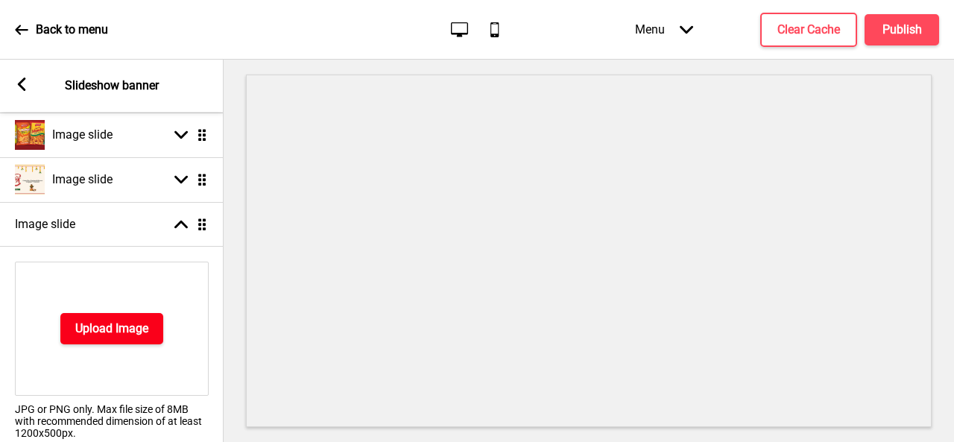
click at [133, 335] on h4 "Upload Image" at bounding box center [111, 328] width 73 height 16
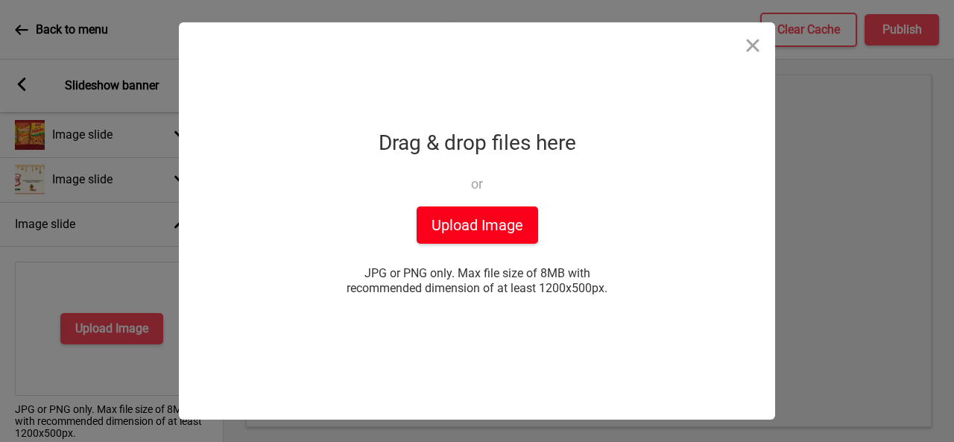
click at [508, 214] on button "Upload Image" at bounding box center [477, 224] width 121 height 37
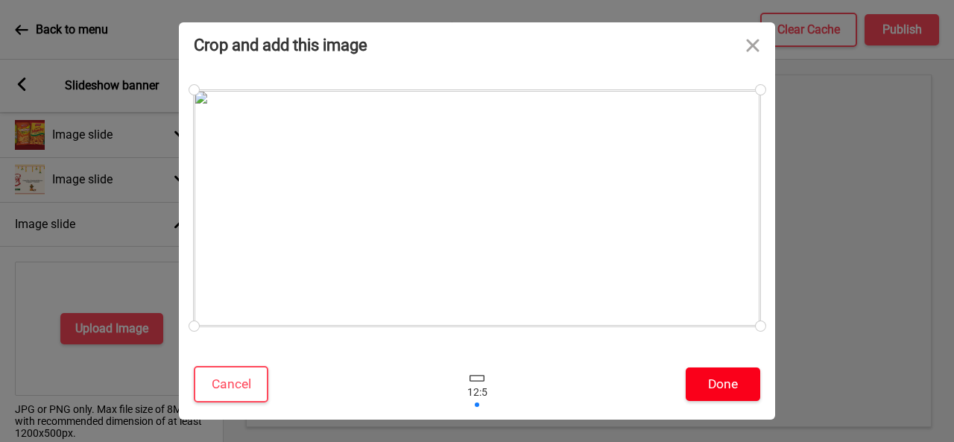
click at [720, 378] on button "Done" at bounding box center [723, 384] width 75 height 34
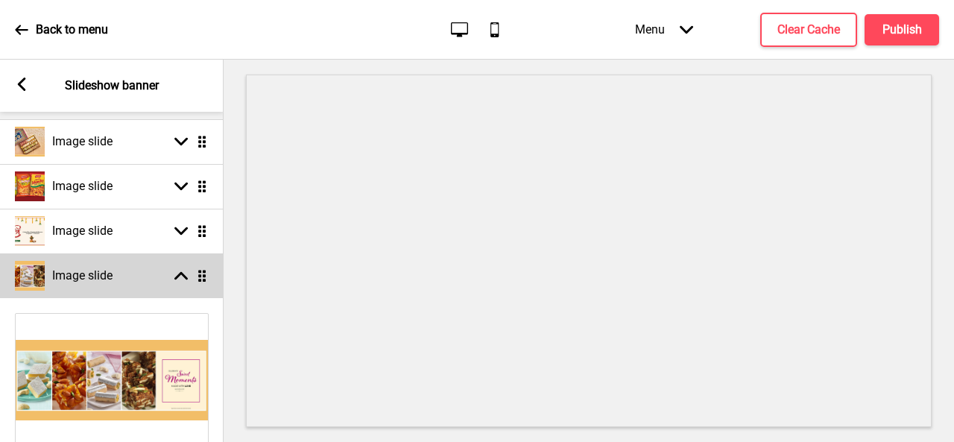
scroll to position [177, 0]
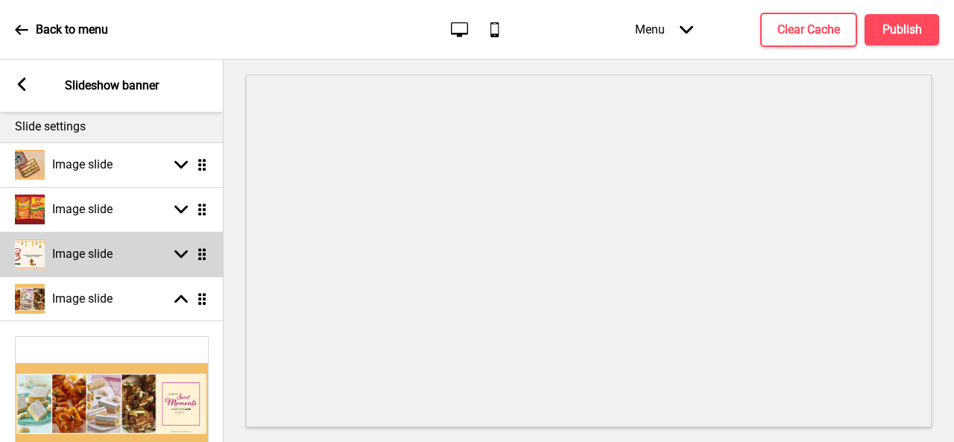
click at [101, 263] on div "Image slide" at bounding box center [64, 254] width 98 height 30
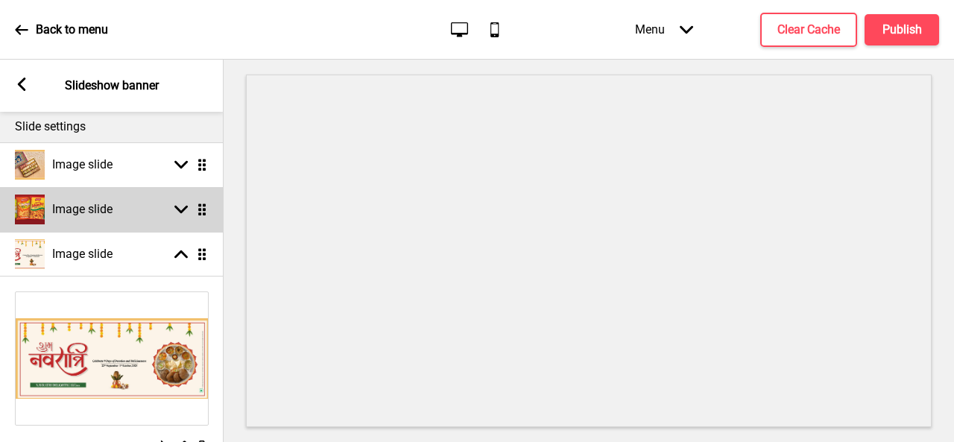
click at [101, 218] on div "Image slide" at bounding box center [64, 209] width 98 height 30
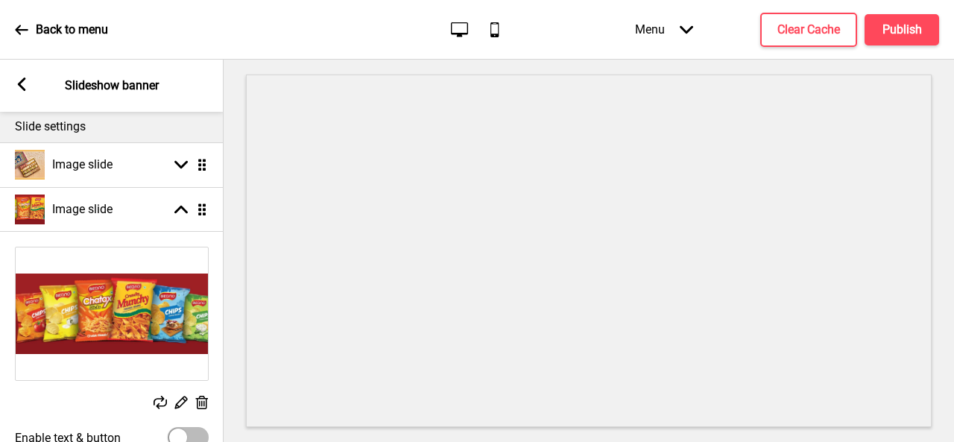
click at [201, 403] on icon at bounding box center [202, 402] width 13 height 13
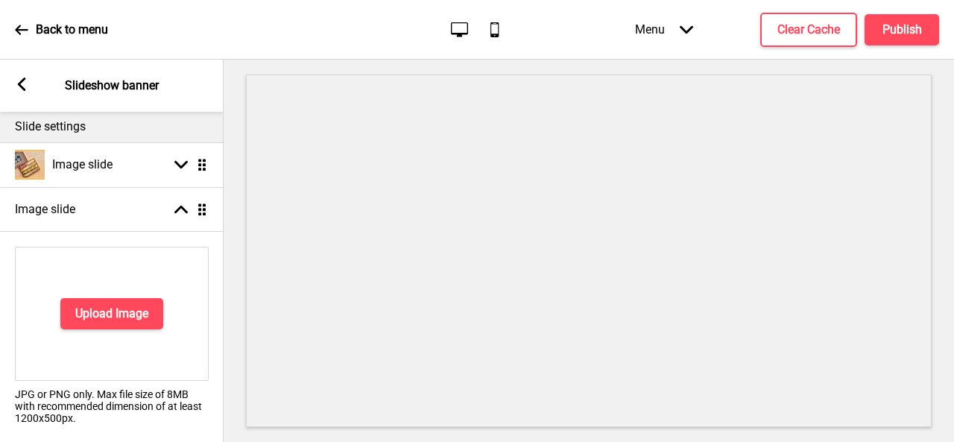
click at [134, 295] on div "Upload Image" at bounding box center [112, 314] width 194 height 134
click at [133, 320] on h4 "Upload Image" at bounding box center [111, 314] width 73 height 16
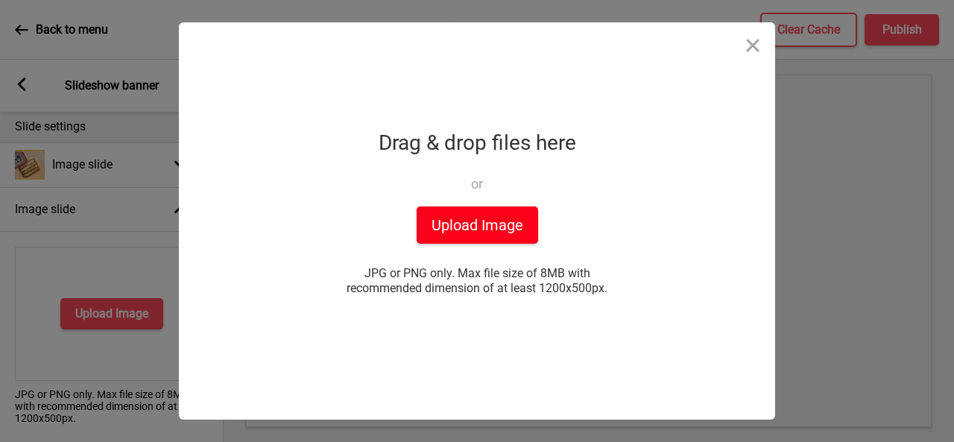
click at [449, 217] on button "Upload Image" at bounding box center [477, 224] width 121 height 37
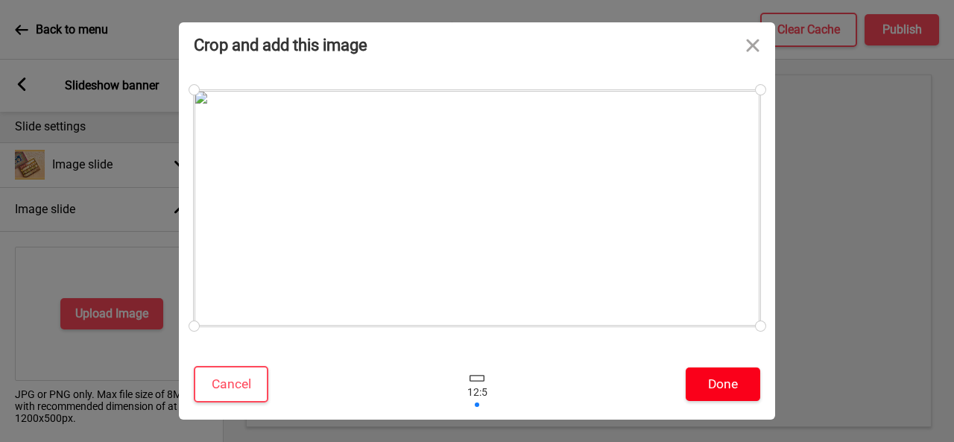
click at [714, 387] on button "Done" at bounding box center [723, 384] width 75 height 34
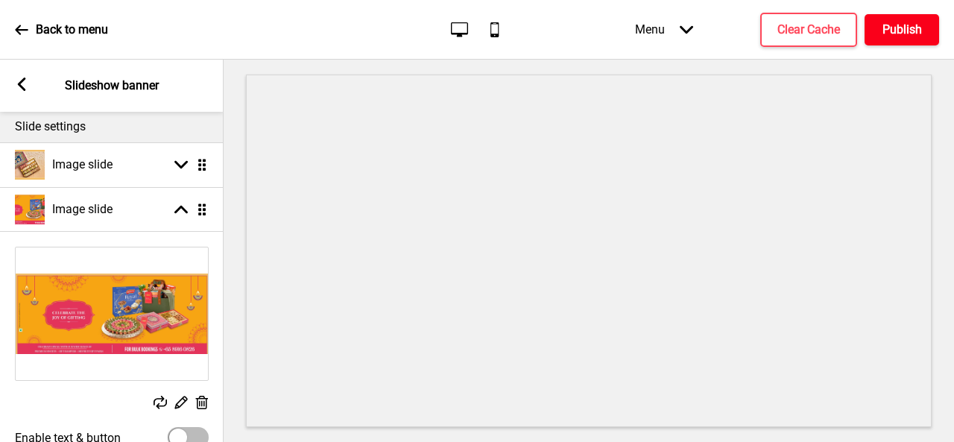
click at [883, 24] on h4 "Publish" at bounding box center [901, 30] width 39 height 16
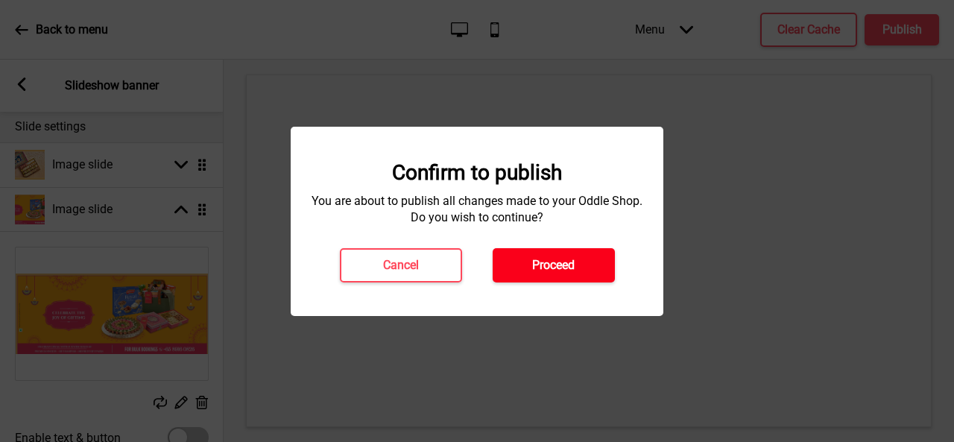
click at [583, 265] on button "Proceed" at bounding box center [554, 265] width 122 height 34
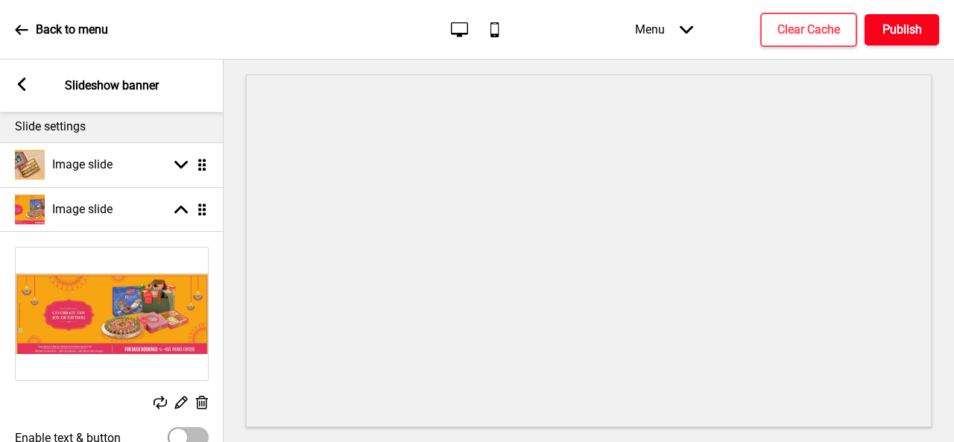
click at [896, 26] on h4 "Publish" at bounding box center [901, 30] width 39 height 16
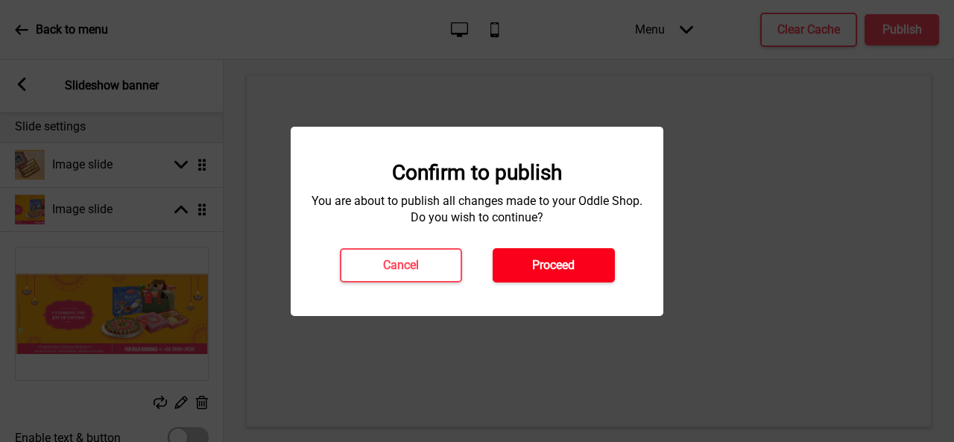
click at [545, 262] on h4 "Proceed" at bounding box center [553, 265] width 42 height 16
